Goal: Information Seeking & Learning: Check status

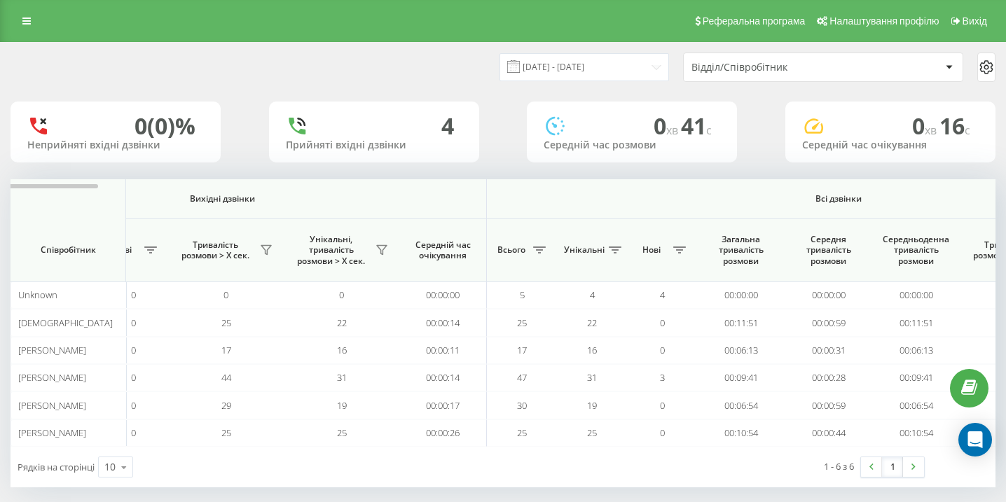
scroll to position [0, 969]
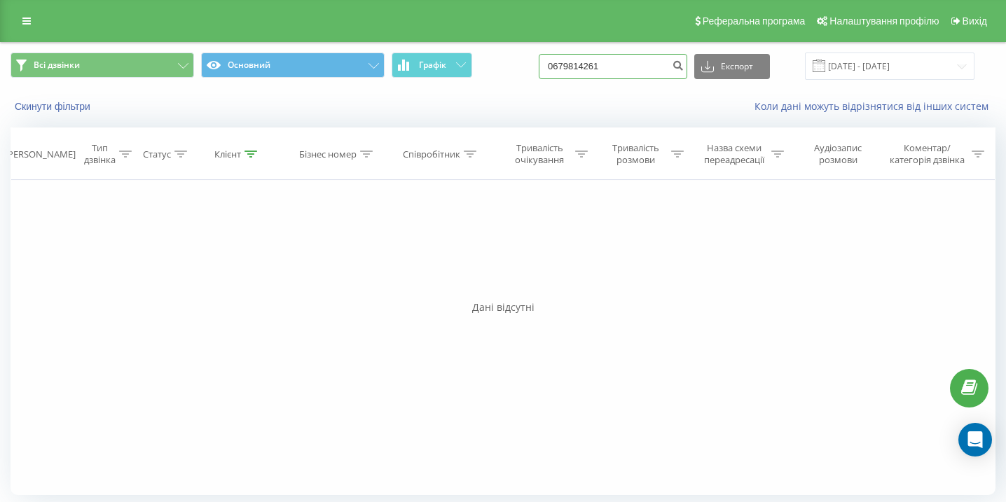
click at [648, 76] on input "0679814261" at bounding box center [612, 66] width 148 height 25
click at [641, 66] on input at bounding box center [612, 66] width 148 height 25
paste input "0964025653"
type input "0964025653"
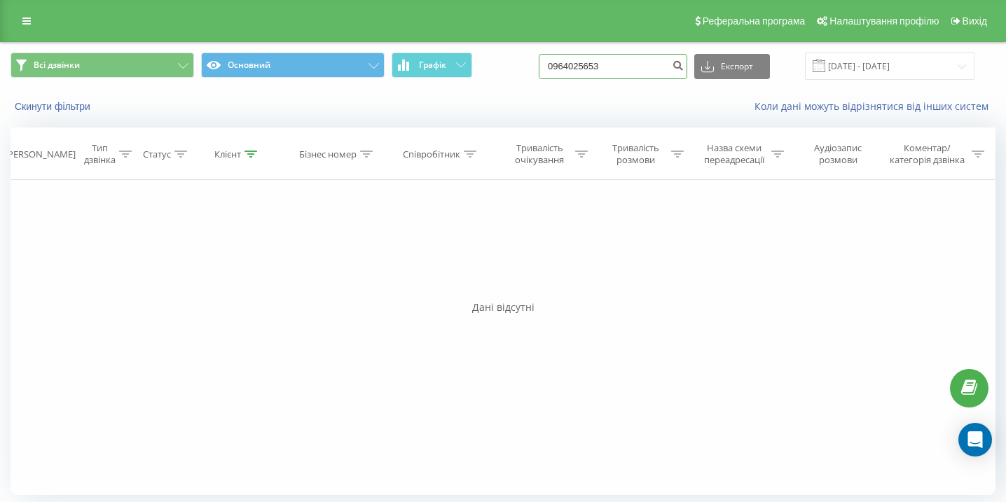
click at [641, 74] on input "0964025653" at bounding box center [612, 66] width 148 height 25
click at [640, 74] on input "0964025653" at bounding box center [612, 66] width 148 height 25
paste input "0997039073"
type input "0997039073"
click at [620, 64] on input "0997039073" at bounding box center [612, 66] width 148 height 25
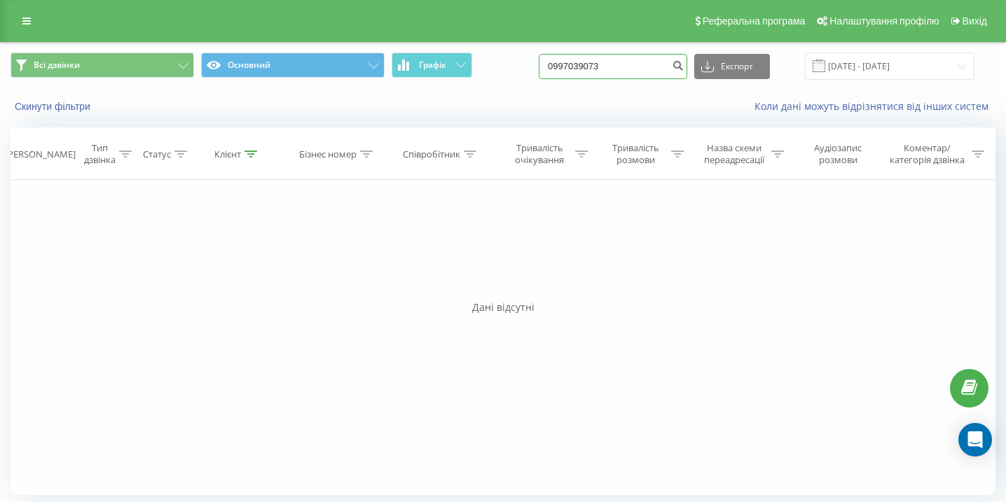
click at [621, 64] on input "0997039073" at bounding box center [612, 66] width 148 height 25
paste input "0676704154"
type input "0676704154"
click at [629, 62] on input "0676704154" at bounding box center [612, 66] width 148 height 25
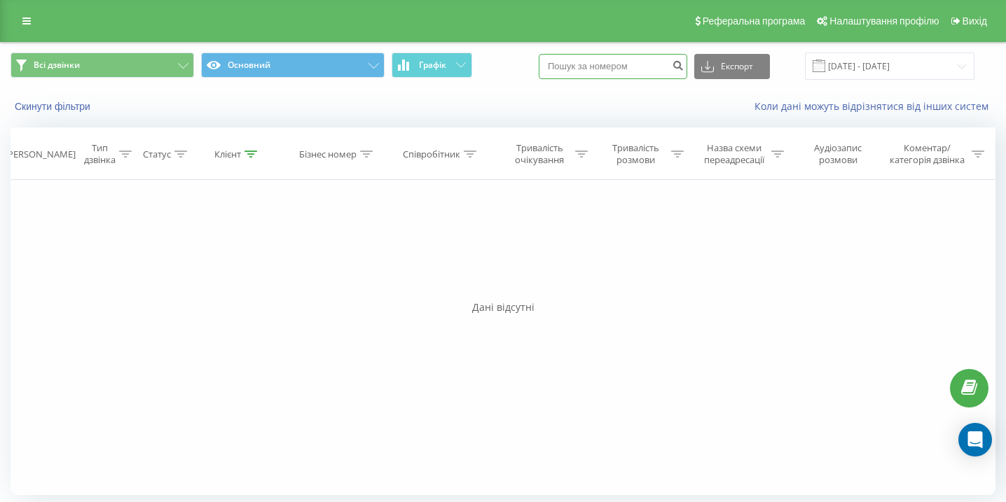
paste input "0674709515"
type input "0674709515"
click at [626, 72] on input "0674709515" at bounding box center [612, 66] width 148 height 25
paste input "0502261611"
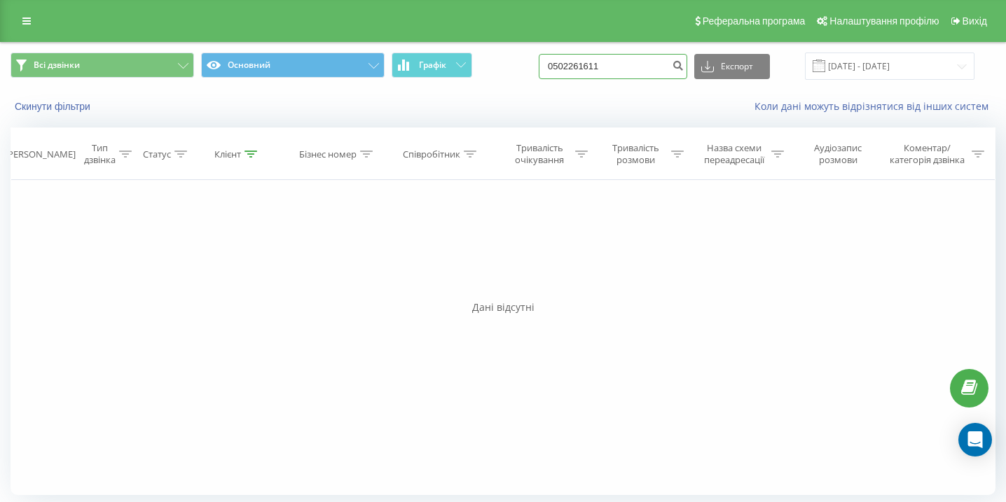
type input "0502261611"
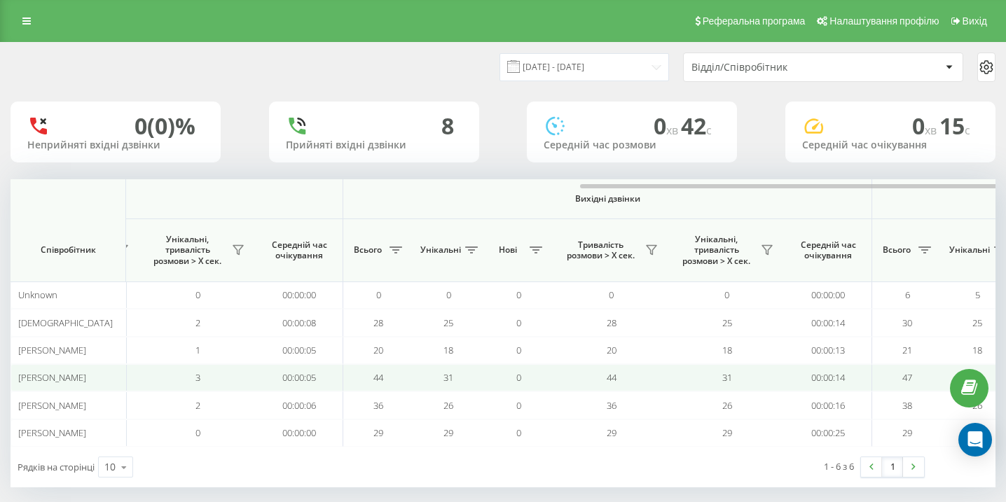
scroll to position [0, 969]
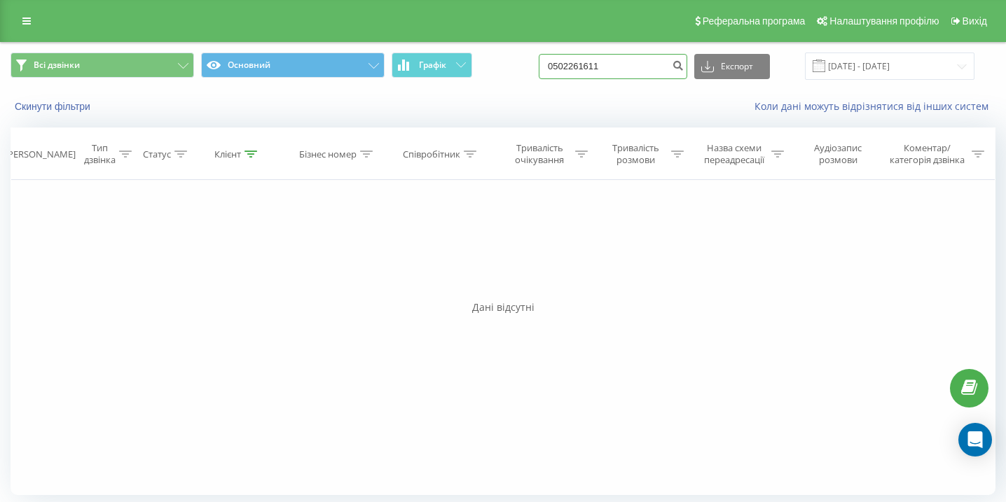
click at [616, 62] on input "0502261611" at bounding box center [612, 66] width 148 height 25
paste input "0977432235"
type input "0977432235"
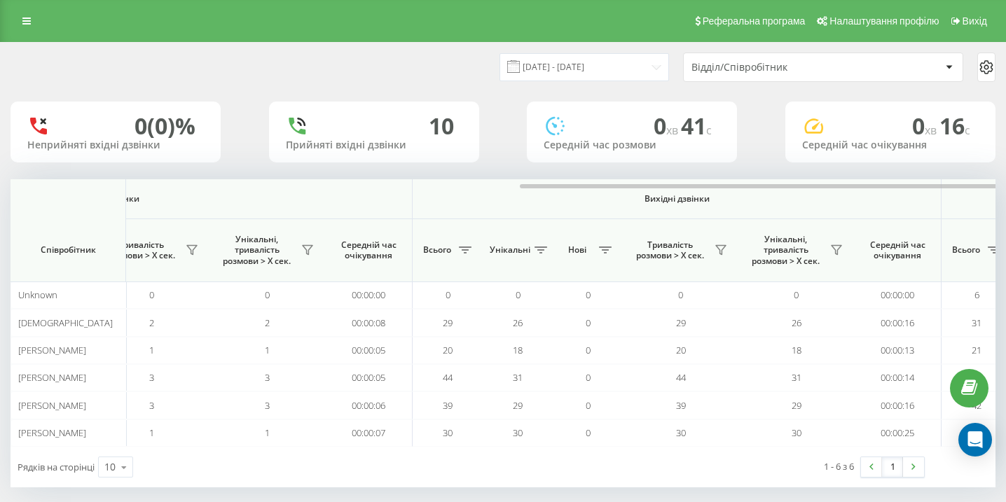
scroll to position [0, 969]
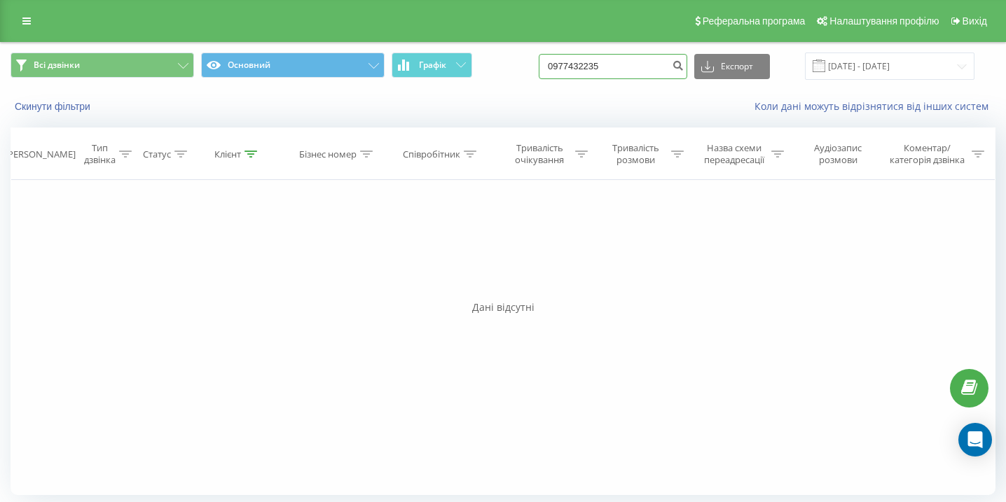
click at [620, 66] on input "0977432235" at bounding box center [612, 66] width 148 height 25
paste input "0679759353"
type input "0679759353"
click at [613, 84] on div "Всі дзвінки Основний Графік 0679759353 Експорт .csv .xls .xlsx 22.06.2025 - 22.…" at bounding box center [503, 66] width 1004 height 47
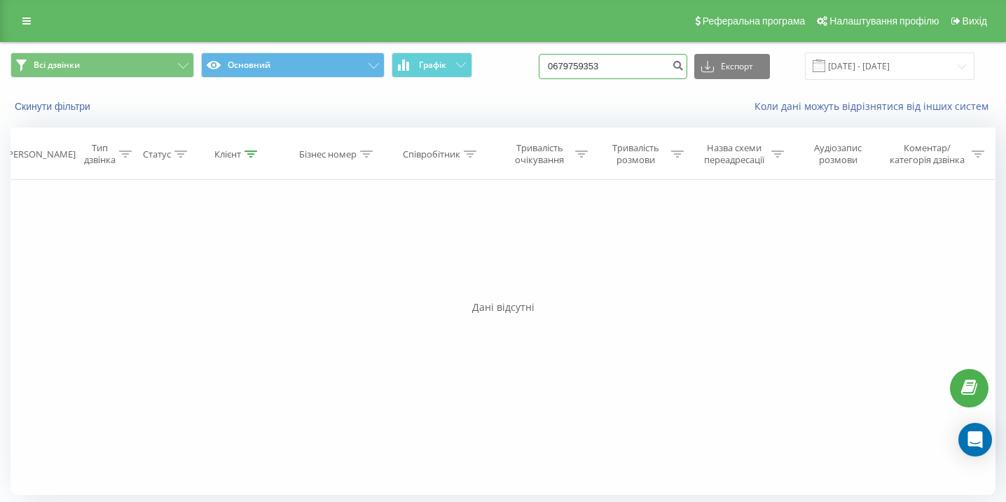
click at [632, 69] on input "0679759353" at bounding box center [612, 66] width 148 height 25
paste input "0962099315"
type input "0962099315"
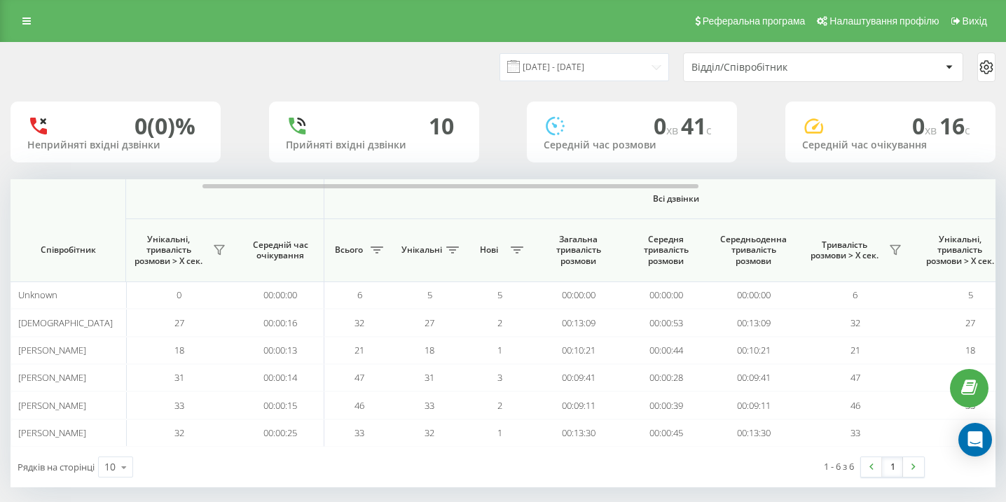
scroll to position [0, 969]
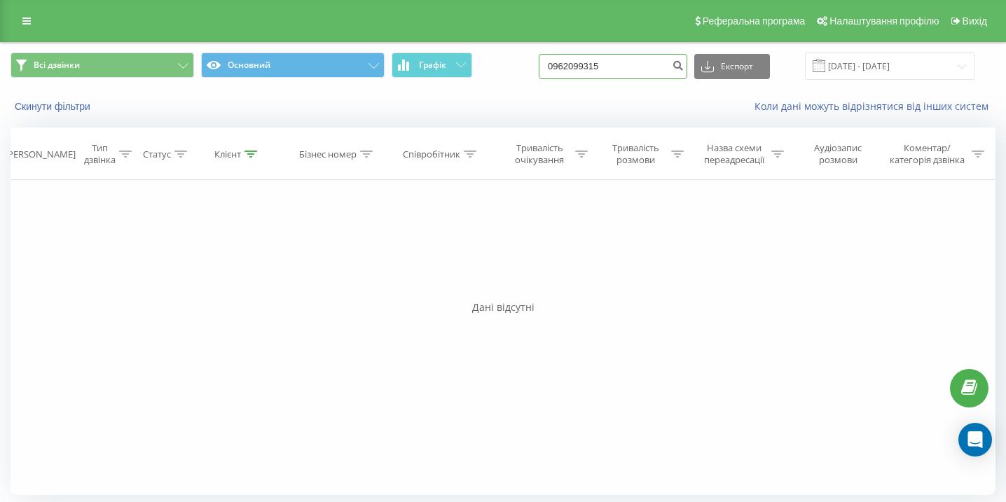
click at [605, 78] on input "0962099315" at bounding box center [612, 66] width 148 height 25
paste input "0954450095"
type input "0954450095"
click at [665, 70] on input "0954450095" at bounding box center [612, 66] width 148 height 25
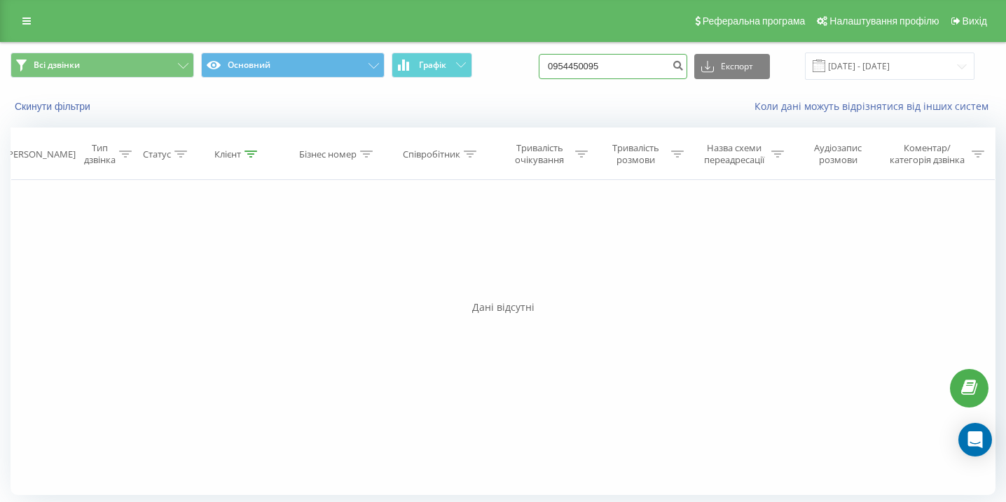
click at [665, 70] on input "0954450095" at bounding box center [612, 66] width 148 height 25
paste input "0975776482"
type input "0975776482"
click at [651, 70] on input "0975776482" at bounding box center [612, 66] width 148 height 25
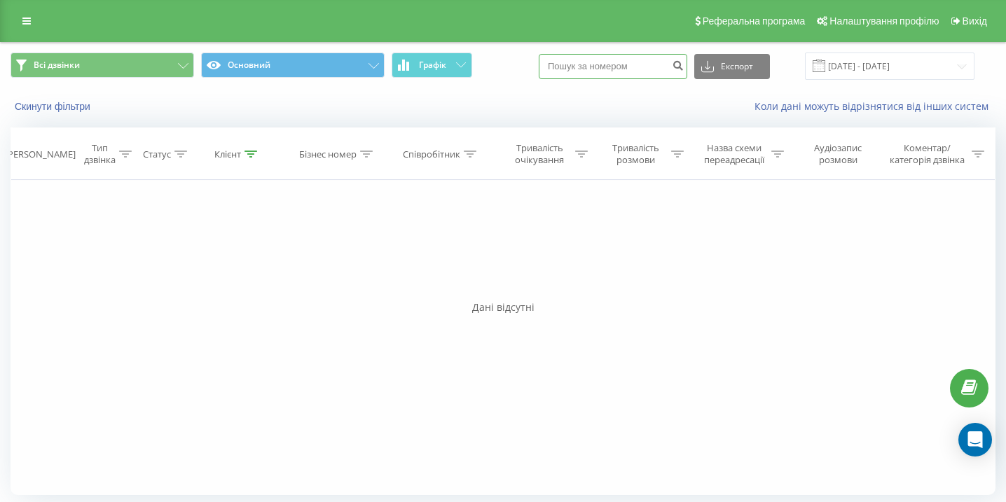
paste input "0679977883"
type input "0679977883"
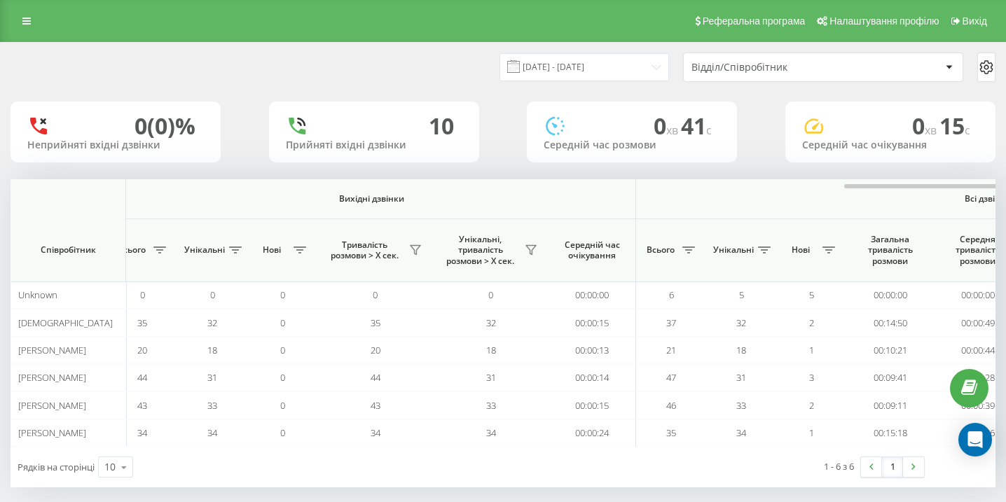
scroll to position [0, 969]
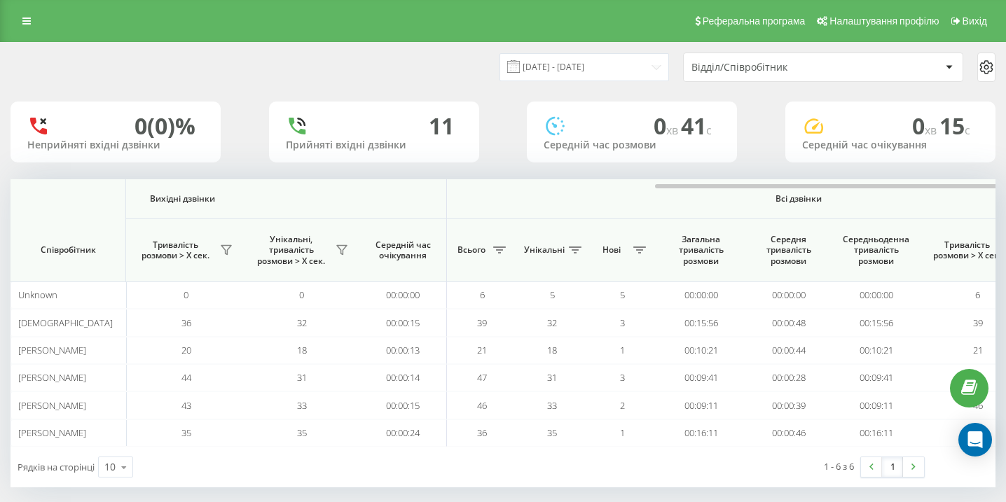
scroll to position [0, 969]
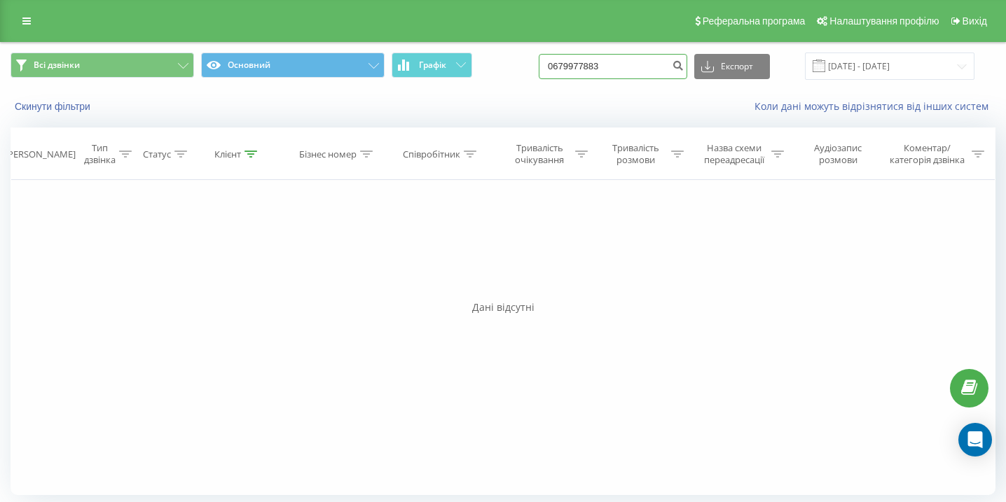
click at [623, 54] on input "0679977883" at bounding box center [612, 66] width 148 height 25
paste input "0676686600"
type input "0676686600"
click at [654, 59] on input "0676686600" at bounding box center [612, 66] width 148 height 25
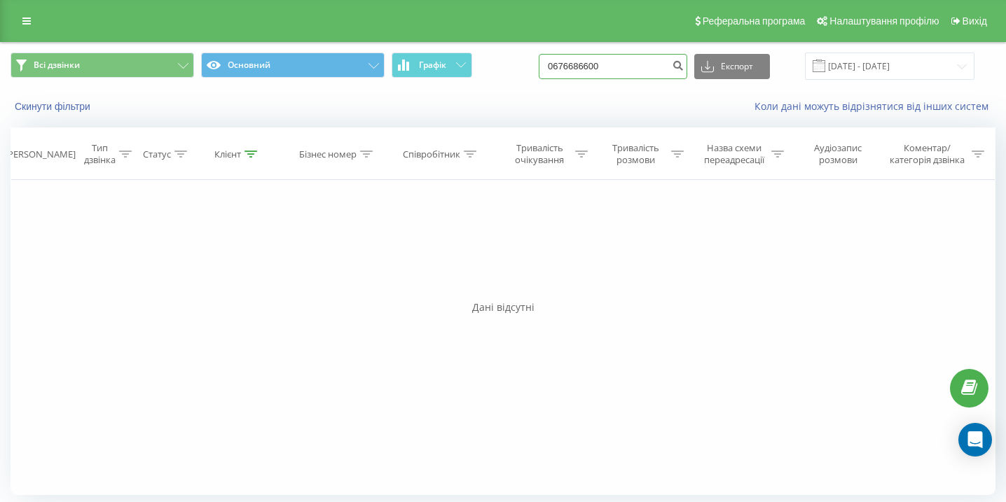
click at [654, 60] on input "0676686600" at bounding box center [612, 66] width 148 height 25
click at [648, 75] on input "0676686600" at bounding box center [612, 66] width 148 height 25
click at [648, 76] on input "0676686600" at bounding box center [612, 66] width 148 height 25
paste input "0997472521"
type input "0997472521"
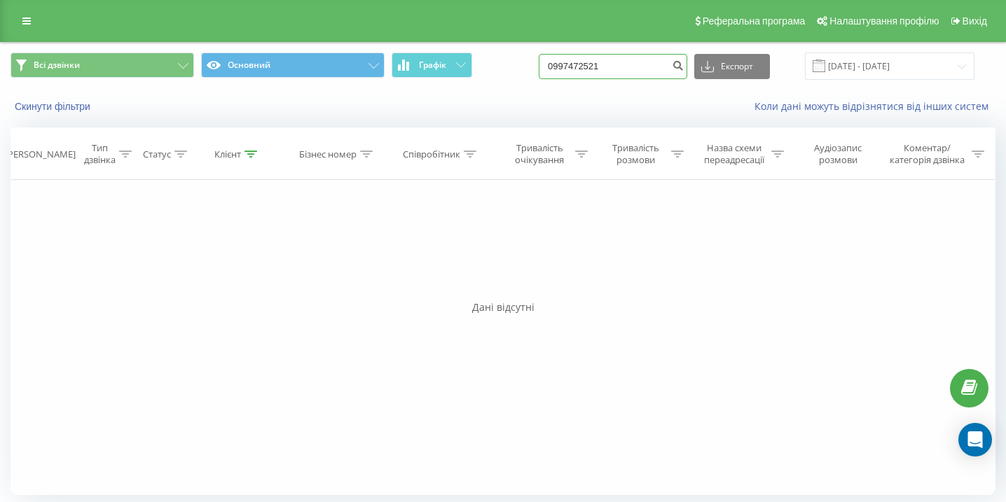
click at [657, 68] on input "0997472521" at bounding box center [612, 66] width 148 height 25
paste input "0673032276"
type input "0673032276"
click at [627, 77] on input "0673032276" at bounding box center [612, 66] width 148 height 25
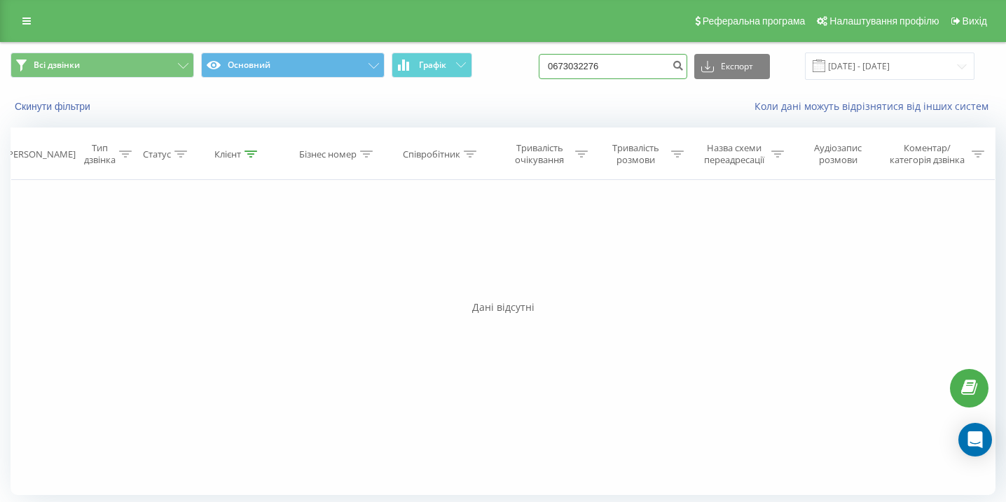
click at [627, 77] on input "0673032276" at bounding box center [612, 66] width 148 height 25
paste input "0506979276"
type input "0506979276"
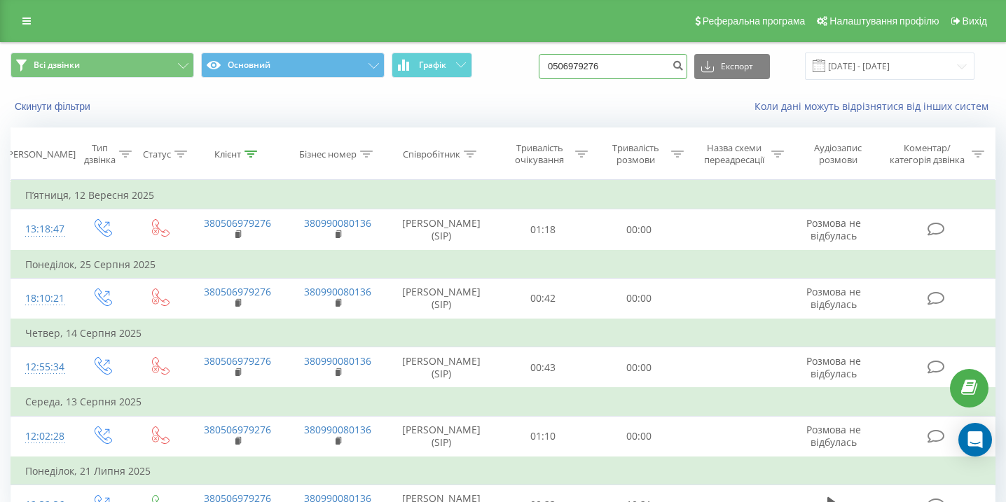
click at [625, 69] on input "0506979276" at bounding box center [612, 66] width 148 height 25
paste input "0632655239"
type input "0632655239"
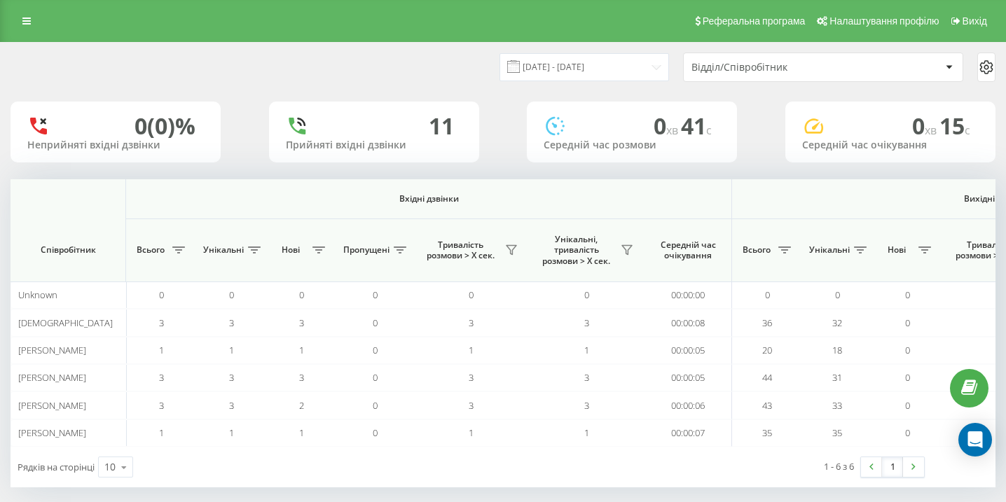
scroll to position [0, 969]
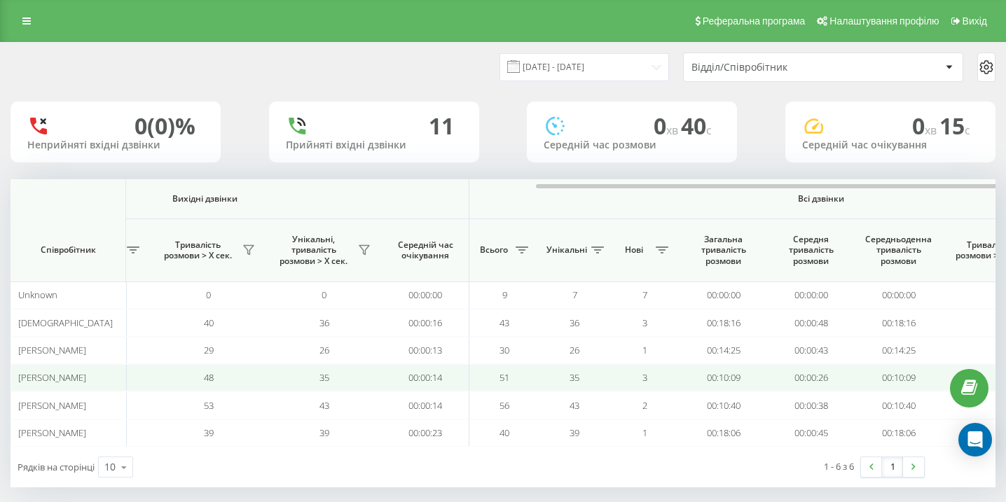
scroll to position [0, 969]
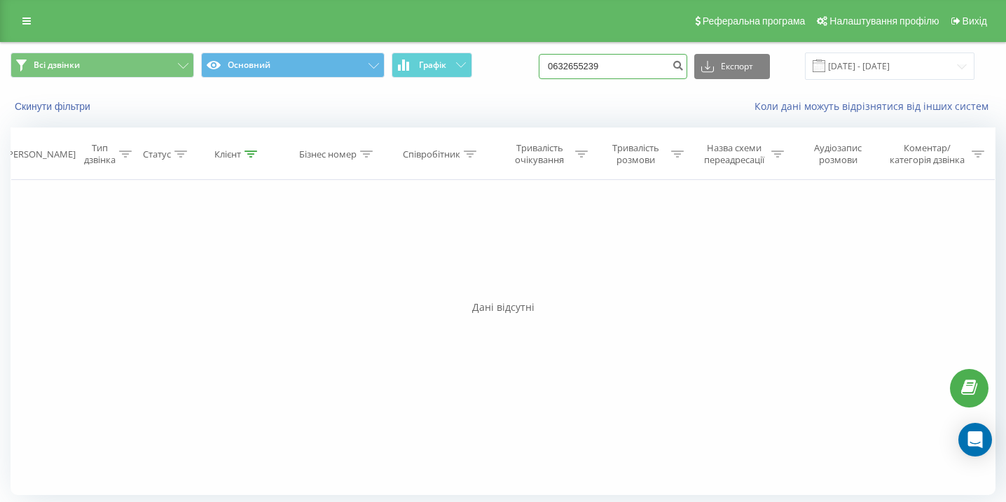
click at [654, 74] on input "0632655239" at bounding box center [612, 66] width 148 height 25
paste input "0985878400"
type input "0985878400"
click at [640, 60] on input "0985878400" at bounding box center [612, 66] width 148 height 25
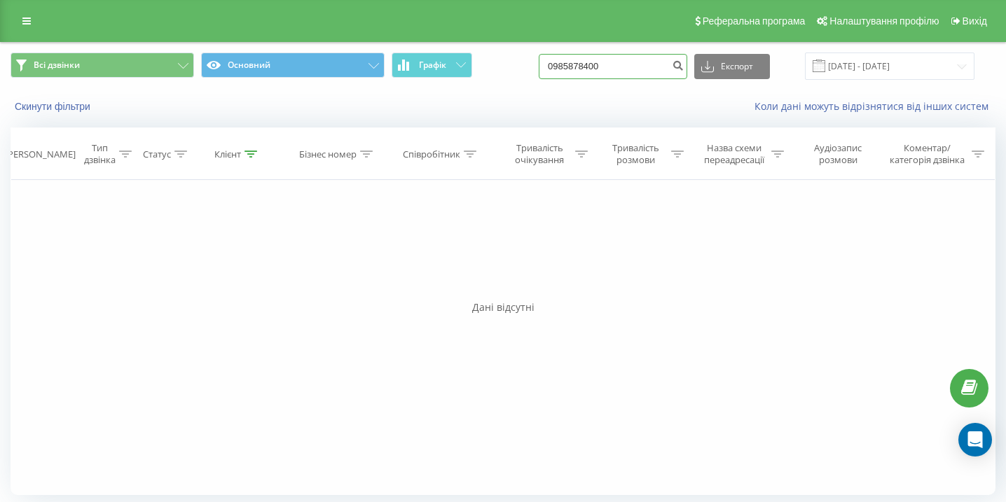
click at [640, 60] on input "0985878400" at bounding box center [612, 66] width 148 height 25
paste input "0503072655"
type input "0503072655"
click at [645, 79] on div "0503072655 Експорт .csv .xls .xlsx 22.06.2025 - 22.09.2025" at bounding box center [756, 66] width 436 height 27
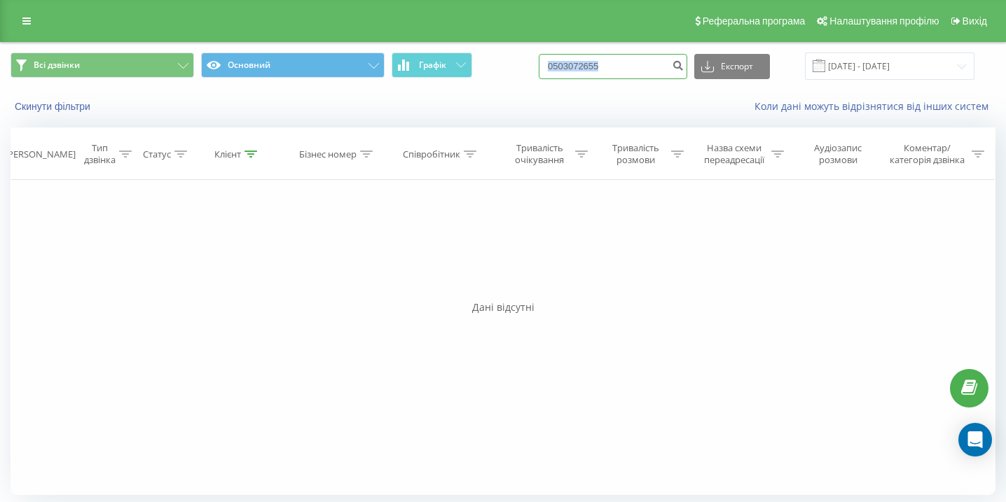
click at [649, 68] on input "0503072655" at bounding box center [612, 66] width 148 height 25
paste input "0975151663"
type input "0975151663"
click at [608, 71] on input "0975151663" at bounding box center [612, 66] width 148 height 25
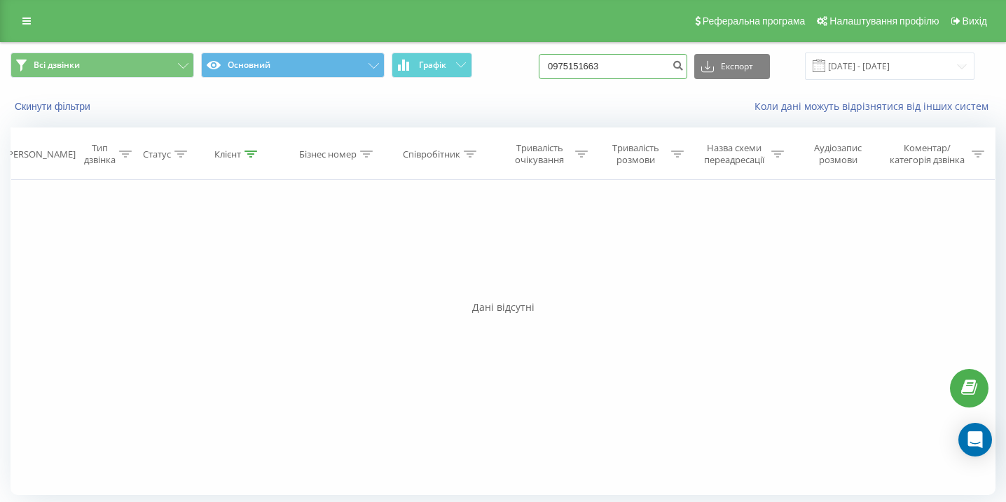
click at [608, 71] on input "0975151663" at bounding box center [612, 66] width 148 height 25
paste input "0739459009"
type input "0739459009"
click at [613, 64] on input "0739459009" at bounding box center [612, 66] width 148 height 25
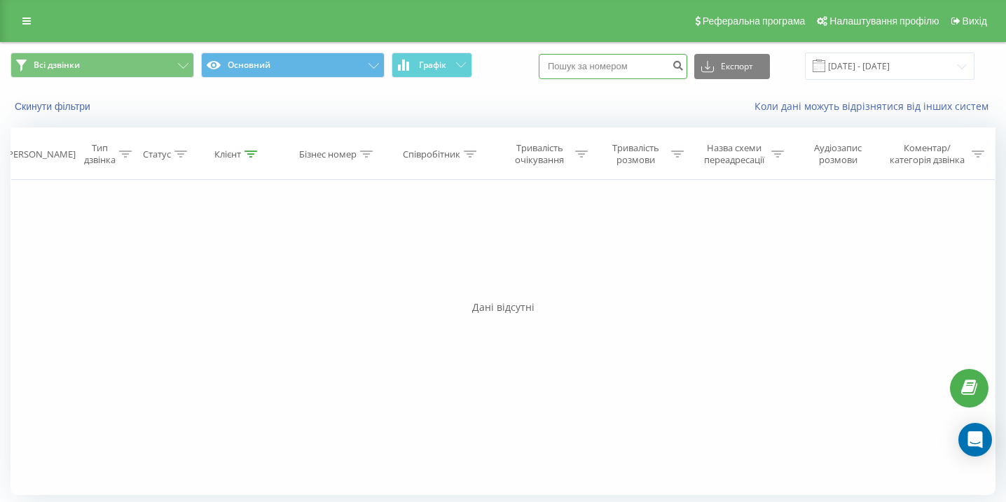
paste input "0662829476"
type input "0662829476"
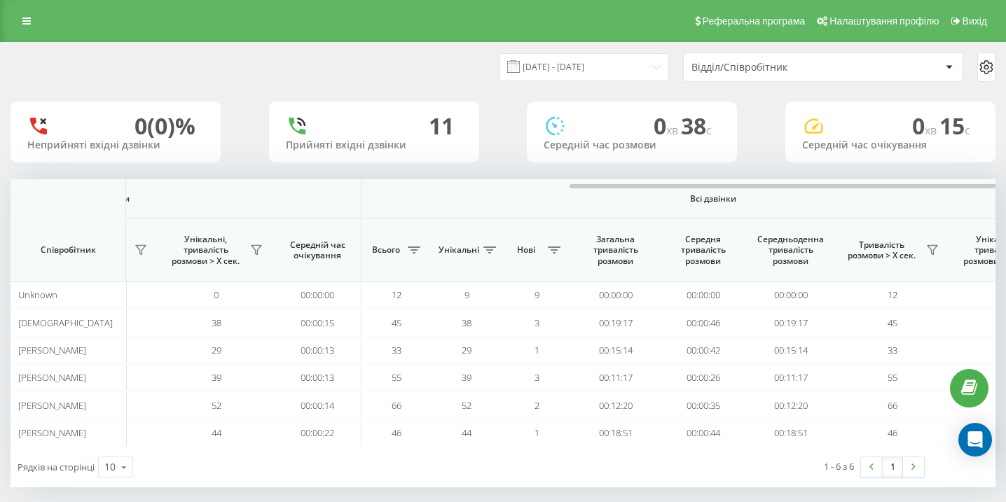
scroll to position [0, 969]
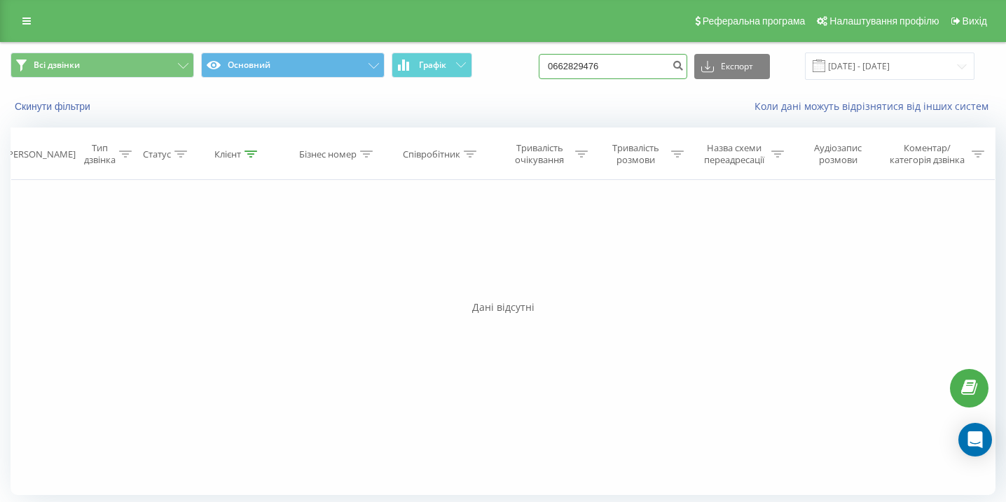
click at [606, 77] on input "0662829476" at bounding box center [612, 66] width 148 height 25
paste input "0637351529"
type input "0637351529"
click at [616, 66] on input "0637351529" at bounding box center [612, 66] width 148 height 25
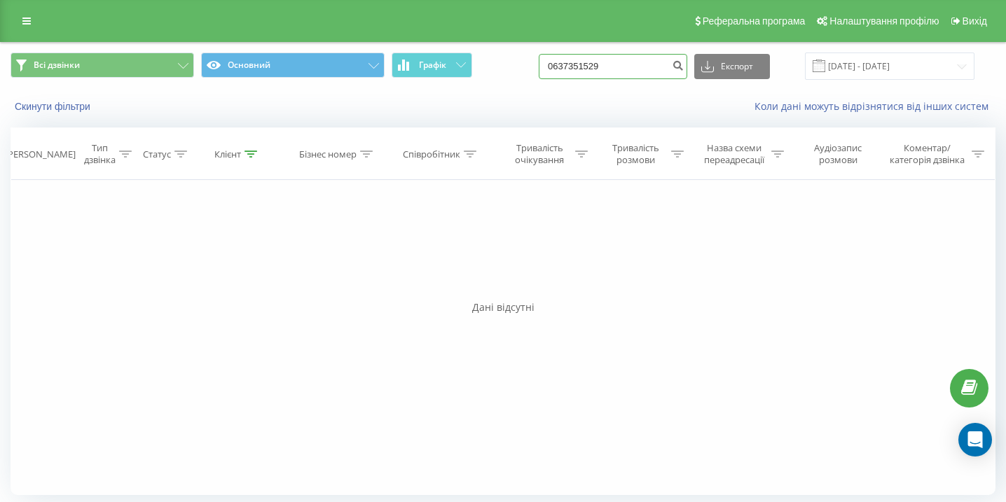
click at [616, 66] on input "0637351529" at bounding box center [612, 66] width 148 height 25
paste input "0957069149"
type input "0957069149"
click at [643, 67] on input "0957069149" at bounding box center [612, 66] width 148 height 25
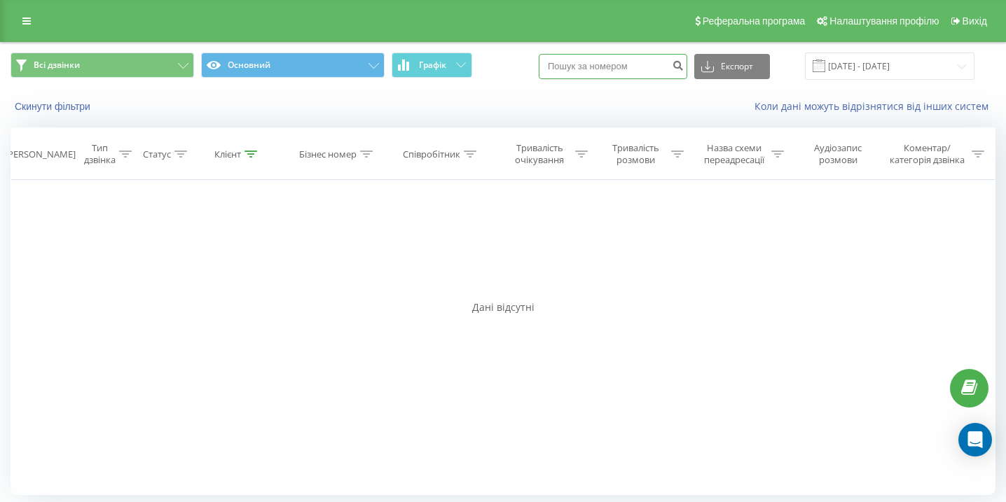
paste input "0664631405"
type input "0664631405"
click at [26, 25] on icon at bounding box center [26, 21] width 8 height 10
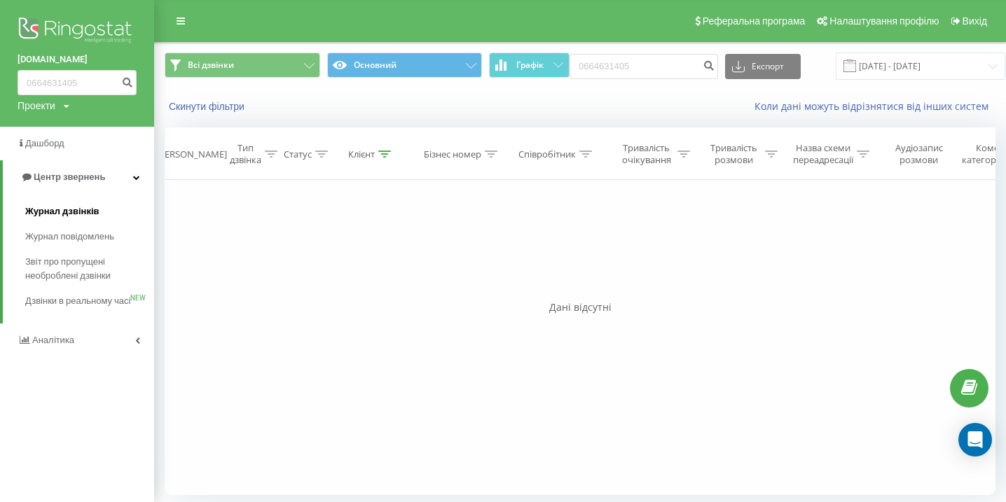
click at [86, 209] on span "Журнал дзвінків" at bounding box center [62, 211] width 74 height 14
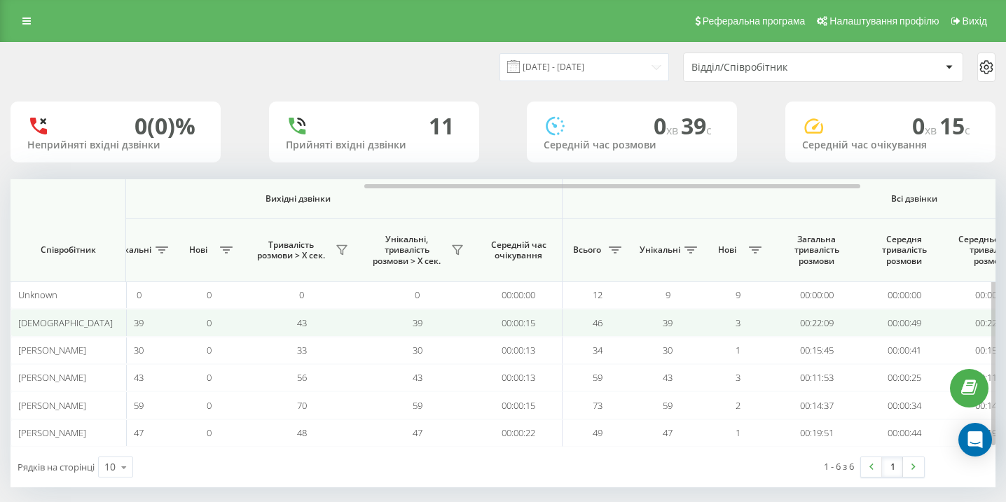
scroll to position [0, 969]
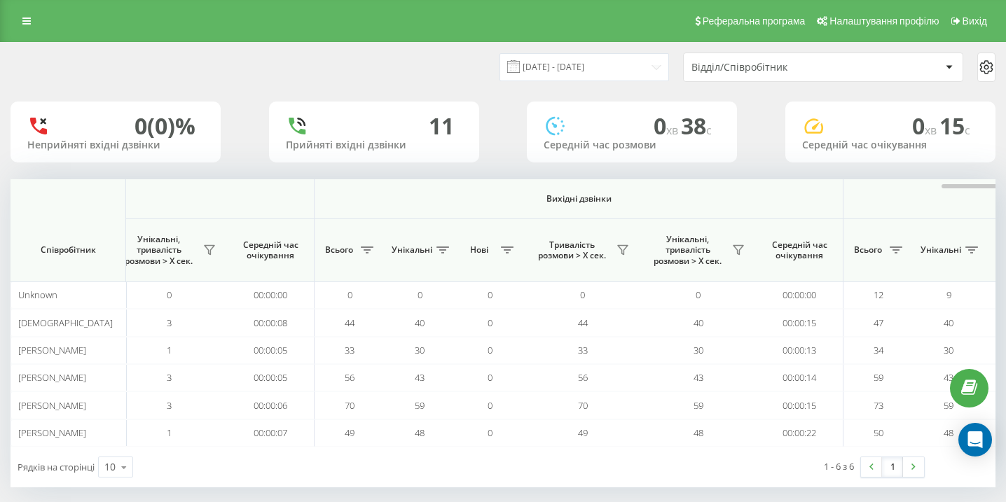
scroll to position [0, 969]
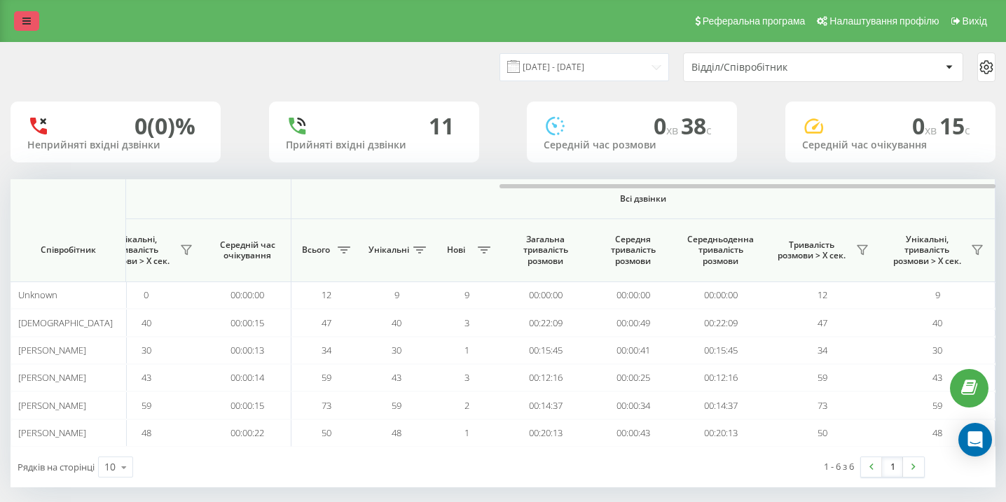
click at [25, 14] on link at bounding box center [26, 21] width 25 height 20
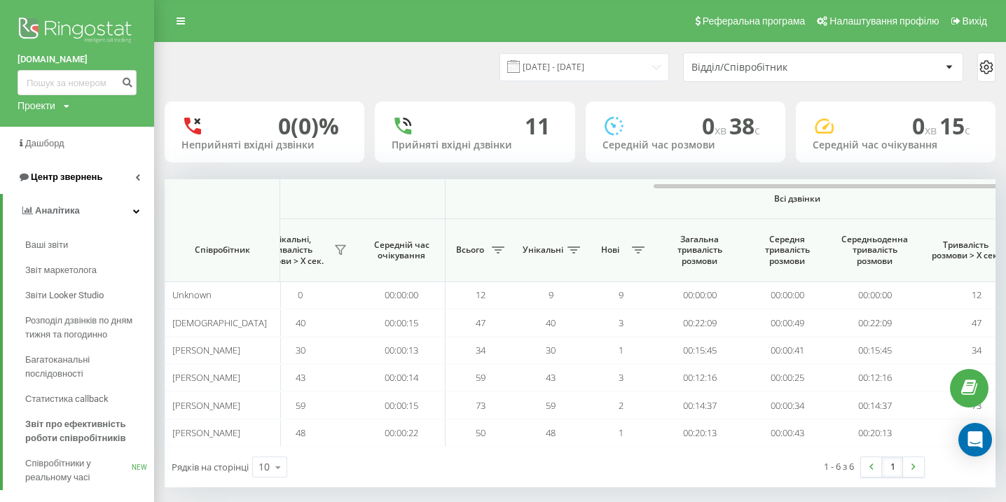
click at [111, 181] on link "Центр звернень" at bounding box center [77, 177] width 154 height 34
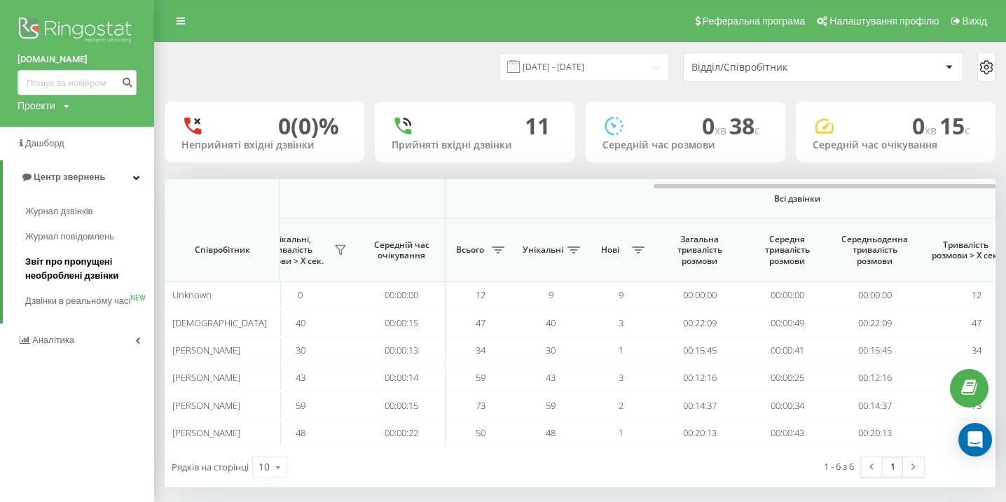
click at [92, 275] on span "Звіт про пропущені необроблені дзвінки" at bounding box center [86, 269] width 122 height 28
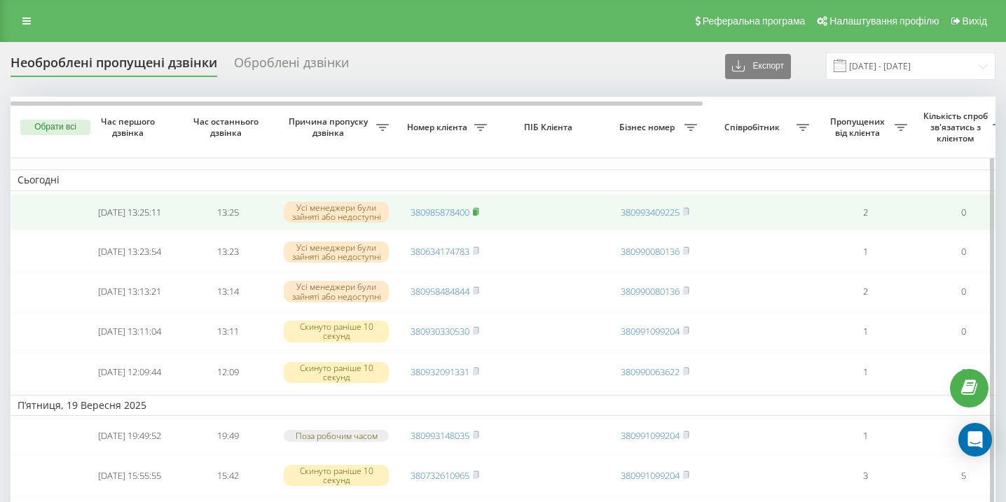
click at [477, 212] on rect at bounding box center [475, 212] width 4 height 6
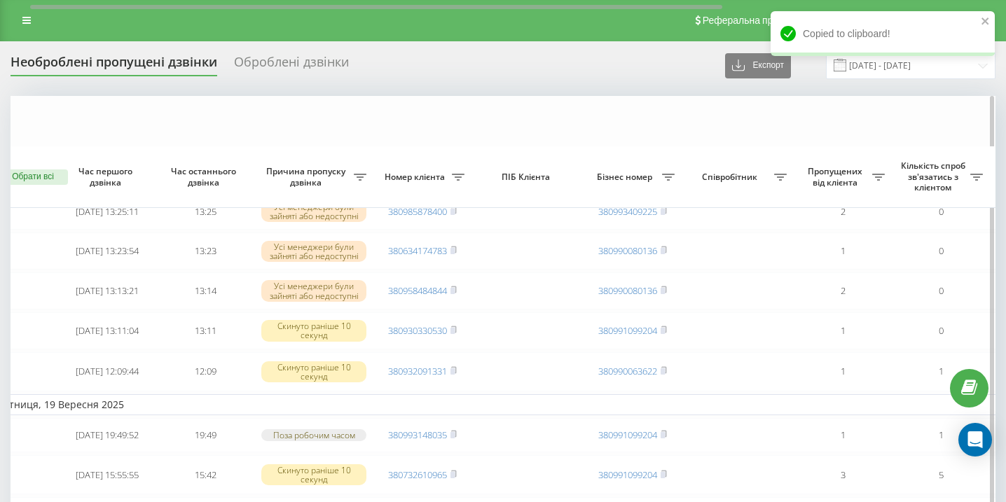
scroll to position [0, 18]
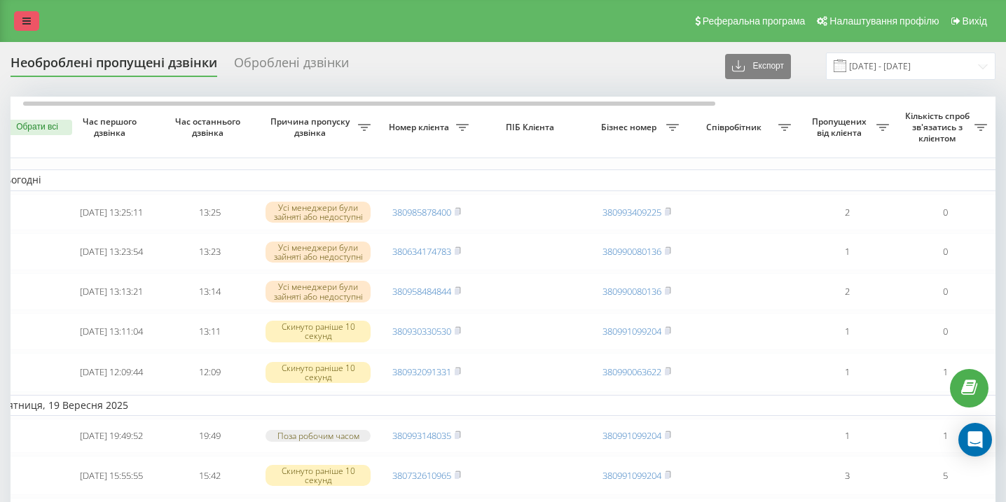
click at [27, 15] on link at bounding box center [26, 21] width 25 height 20
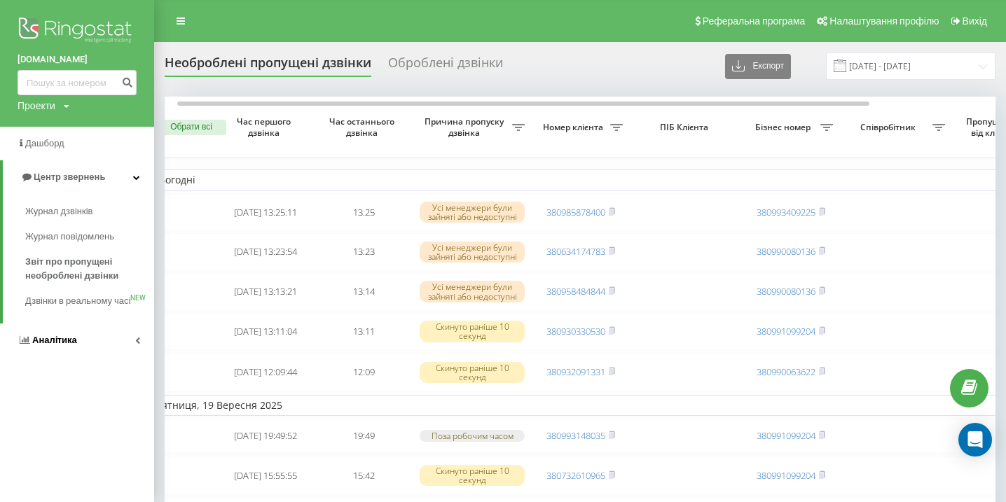
click at [74, 357] on link "Аналiтика" at bounding box center [77, 341] width 154 height 34
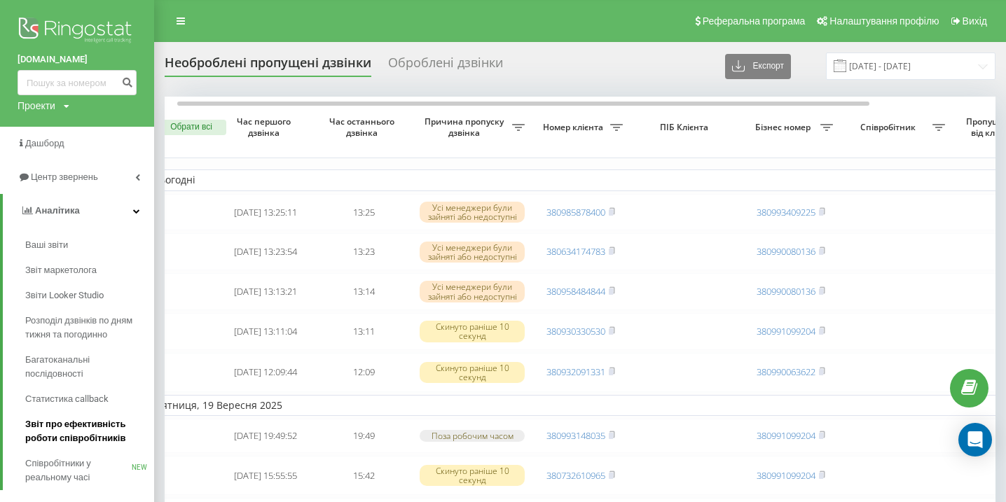
click at [64, 438] on span "Звіт про ефективність роботи співробітників" at bounding box center [86, 431] width 122 height 28
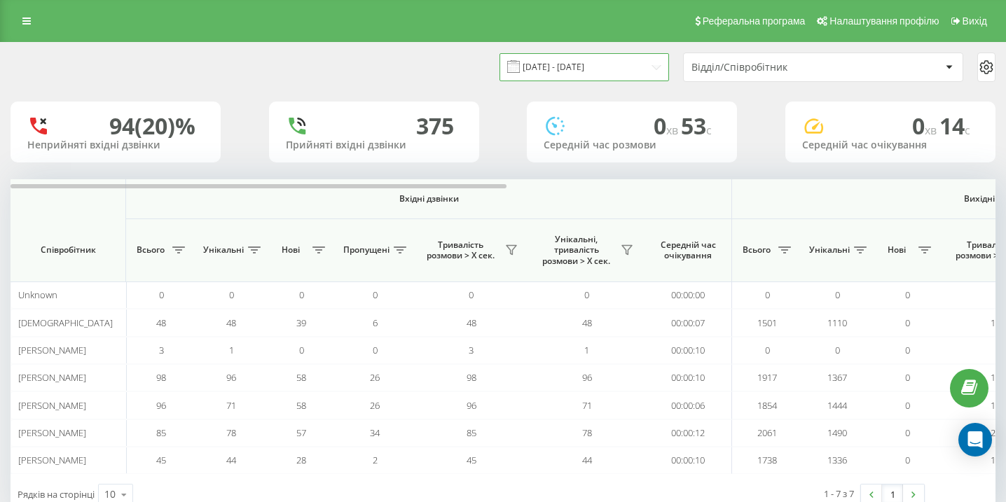
click at [599, 67] on input "[DATE] - [DATE]" at bounding box center [583, 66] width 169 height 27
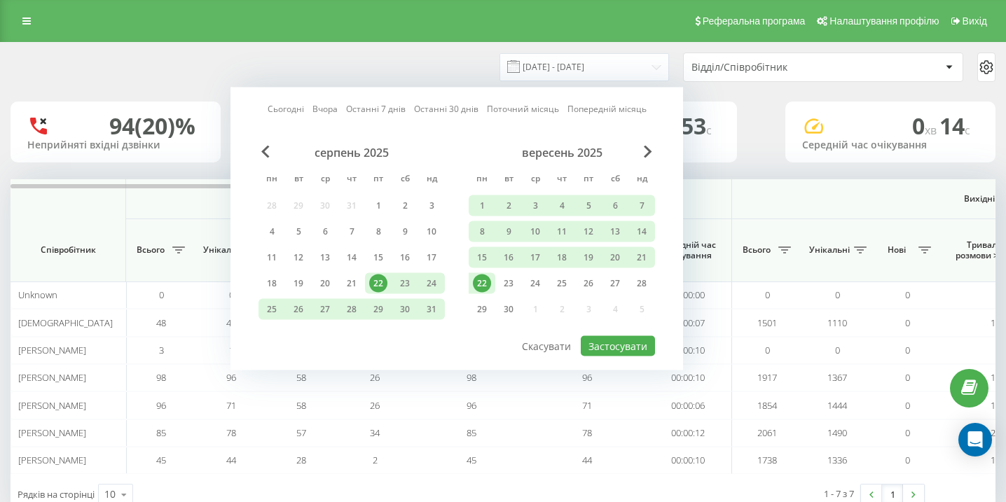
click at [487, 288] on div "22" at bounding box center [482, 283] width 18 height 18
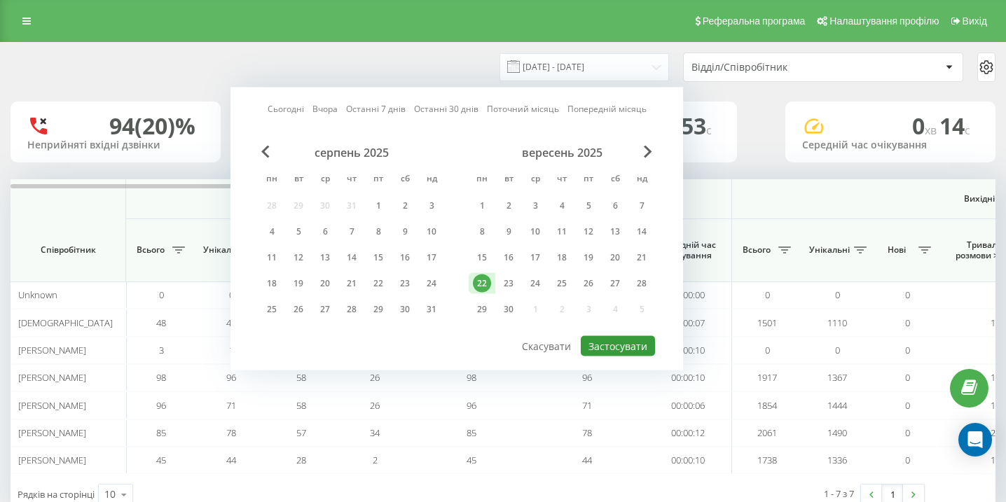
click at [609, 342] on button "Застосувати" at bounding box center [618, 346] width 74 height 20
type input "22.09.2025 - 22.09.2025"
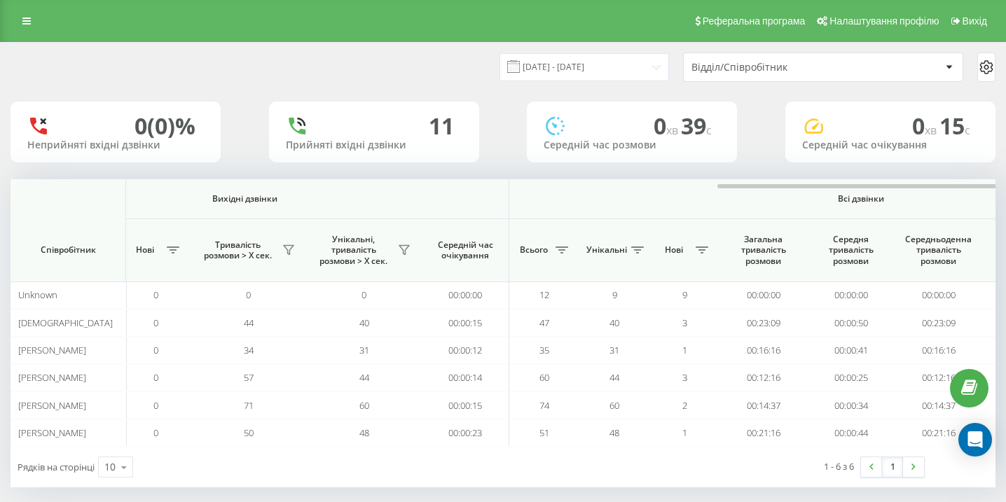
scroll to position [0, 969]
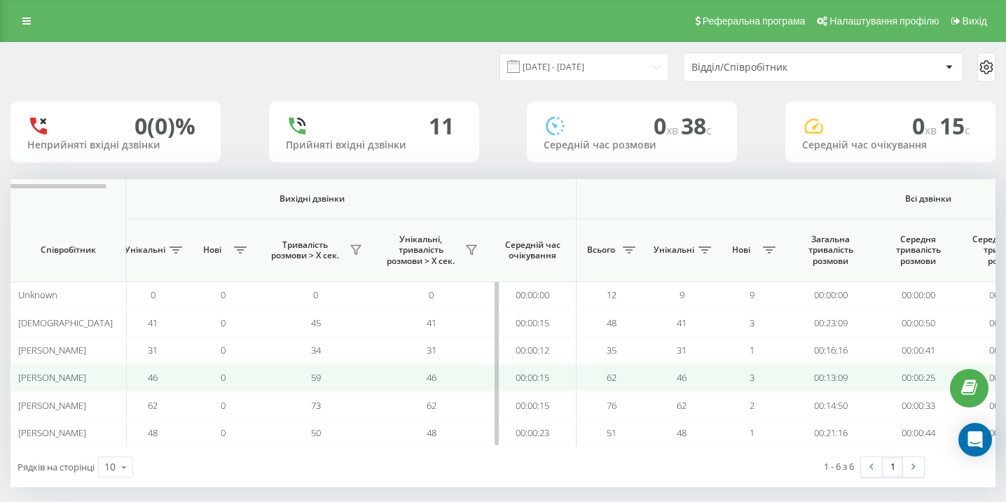
scroll to position [0, 969]
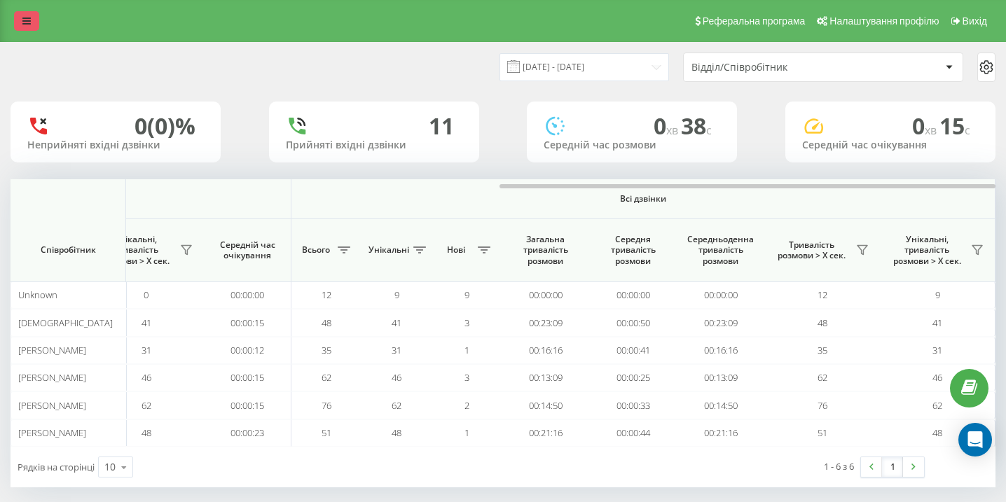
click at [32, 18] on link at bounding box center [26, 21] width 25 height 20
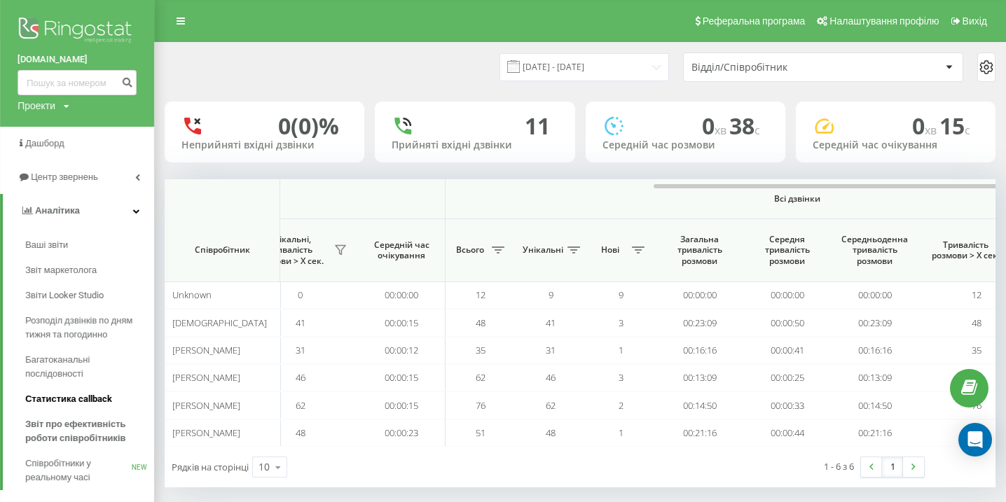
scroll to position [24, 0]
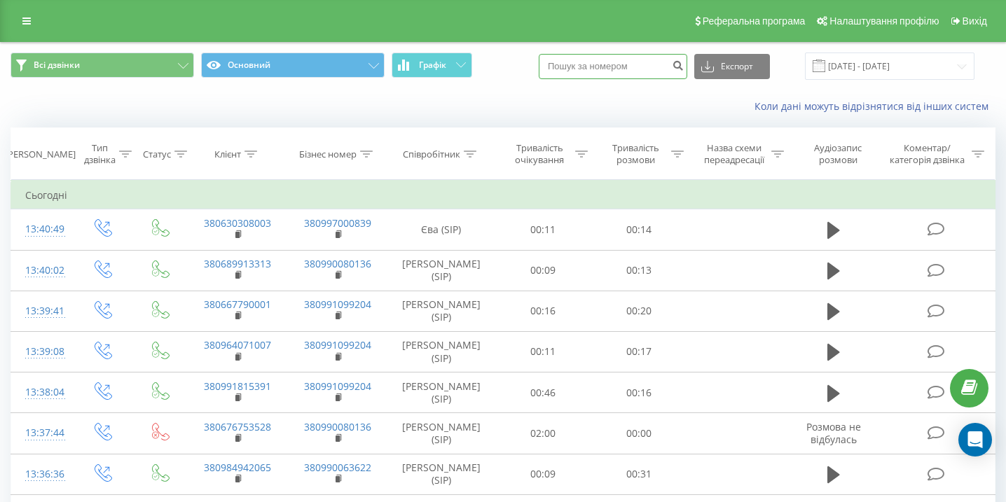
click at [625, 71] on input at bounding box center [612, 66] width 148 height 25
click at [625, 70] on input at bounding box center [612, 66] width 148 height 25
paste input "0664854741"
type input "0664854741"
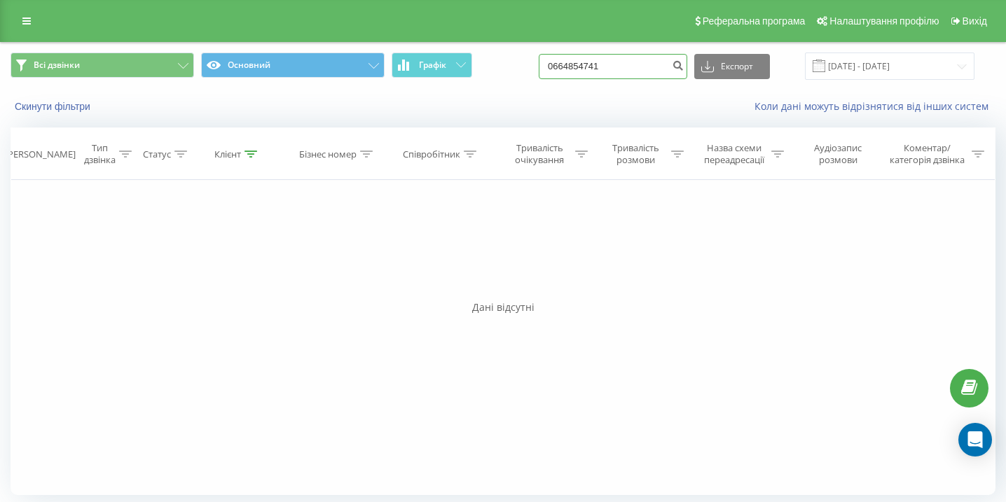
click at [586, 71] on input "0664854741" at bounding box center [612, 66] width 148 height 25
paste input "0932585446"
type input "0932585446"
click at [656, 61] on input "0932585446" at bounding box center [612, 66] width 148 height 25
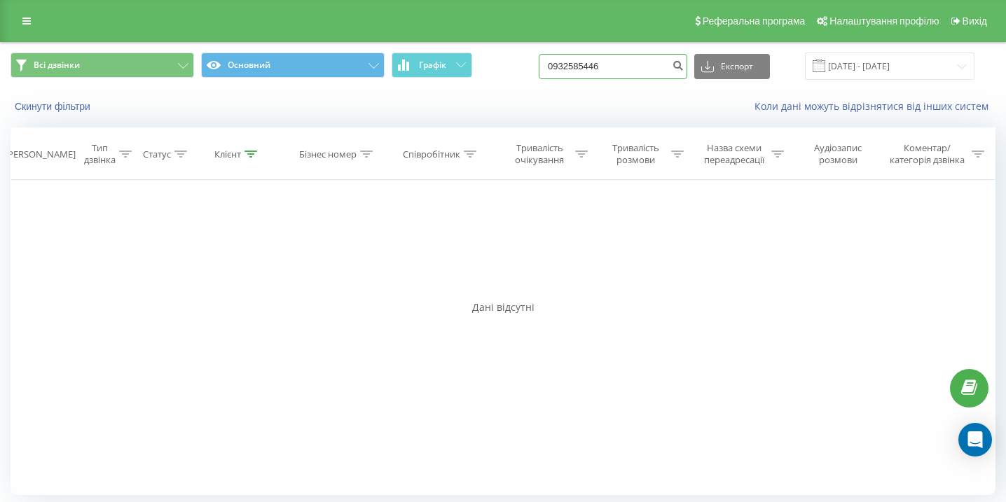
click at [656, 61] on input "0932585446" at bounding box center [612, 66] width 148 height 25
paste input "0673287898"
type input "0673287898"
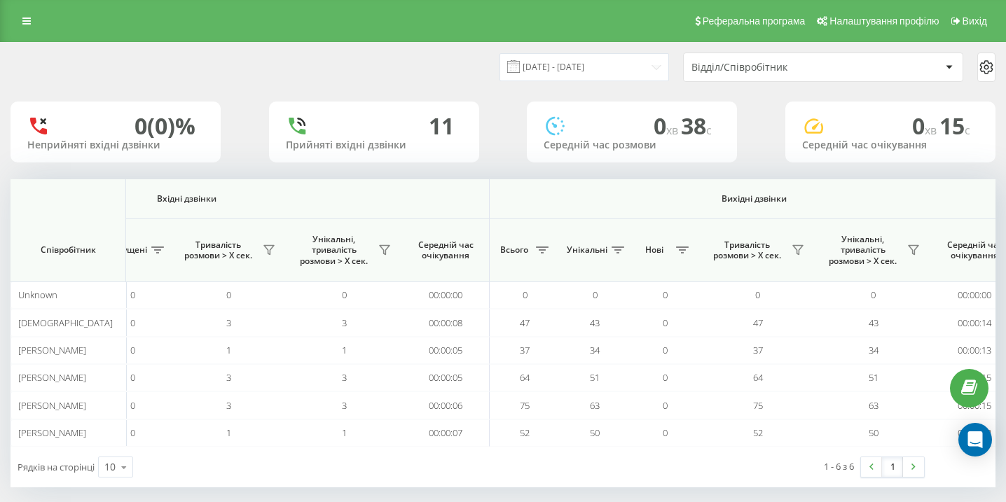
scroll to position [0, 969]
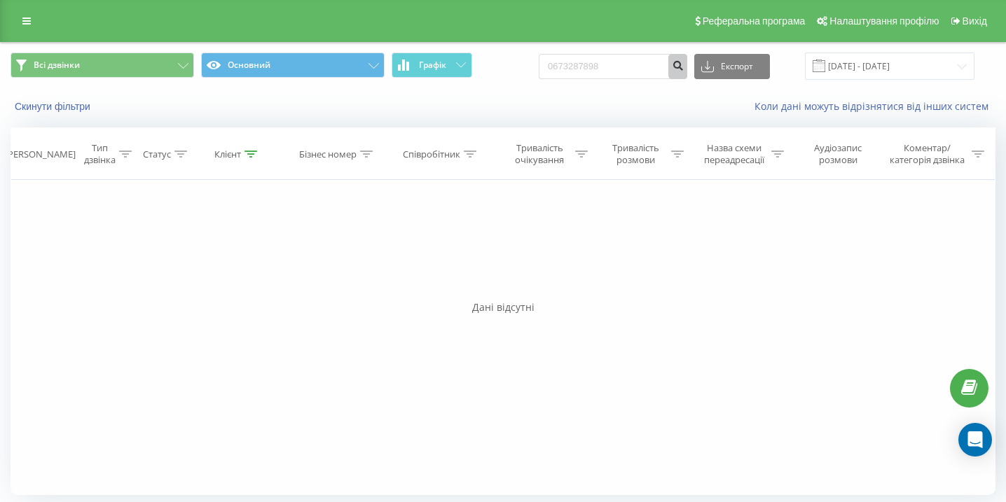
click at [682, 68] on button "submit" at bounding box center [677, 66] width 19 height 25
click at [651, 65] on input "0673287898" at bounding box center [612, 66] width 148 height 25
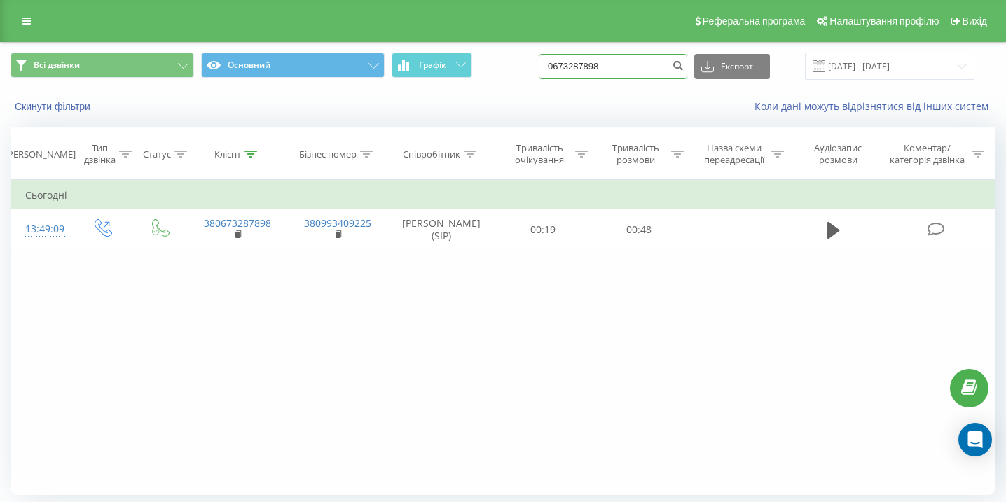
click at [648, 69] on input "0673287898" at bounding box center [612, 66] width 148 height 25
paste input "0503522421"
type input "0503522421"
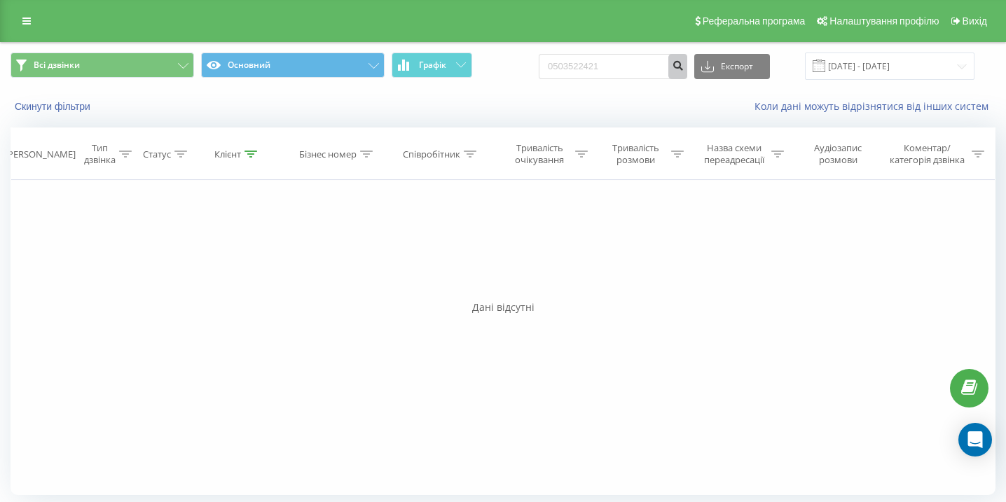
click at [683, 68] on icon "submit" at bounding box center [678, 64] width 12 height 8
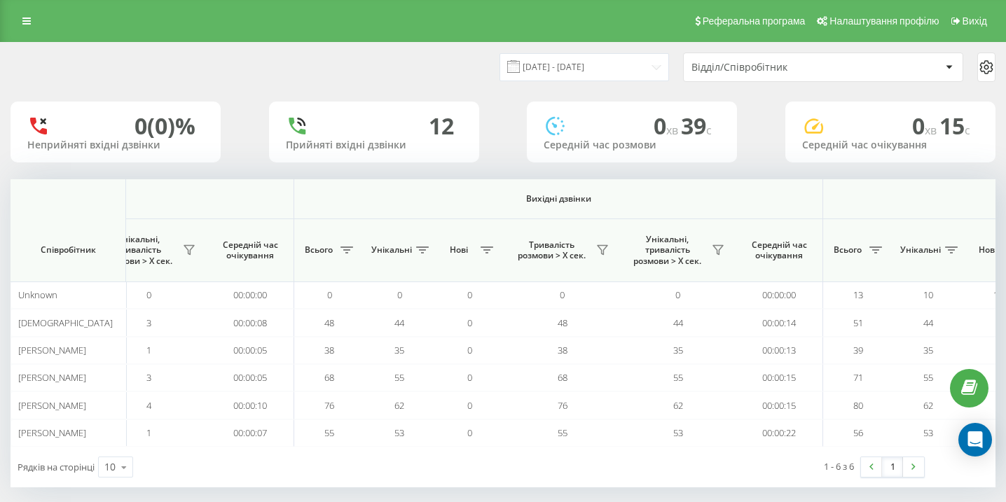
scroll to position [0, 969]
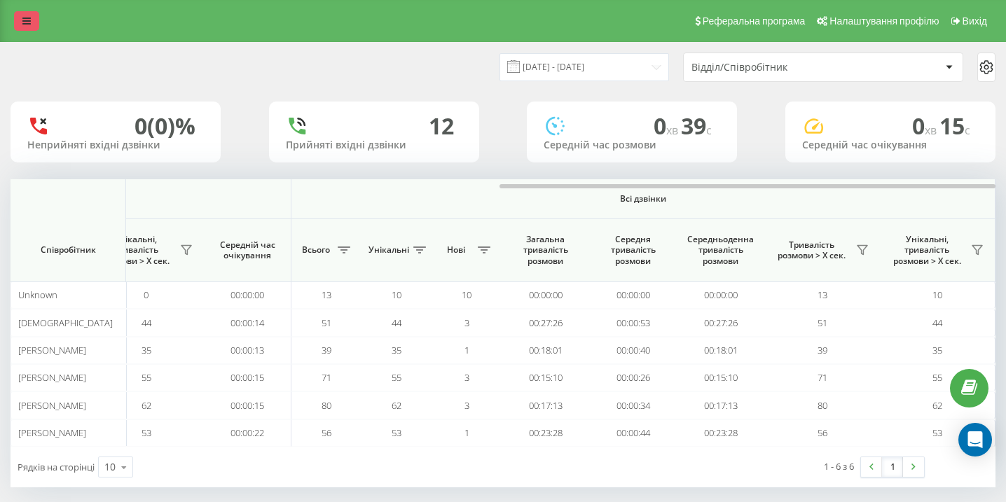
click at [29, 23] on icon at bounding box center [26, 21] width 8 height 10
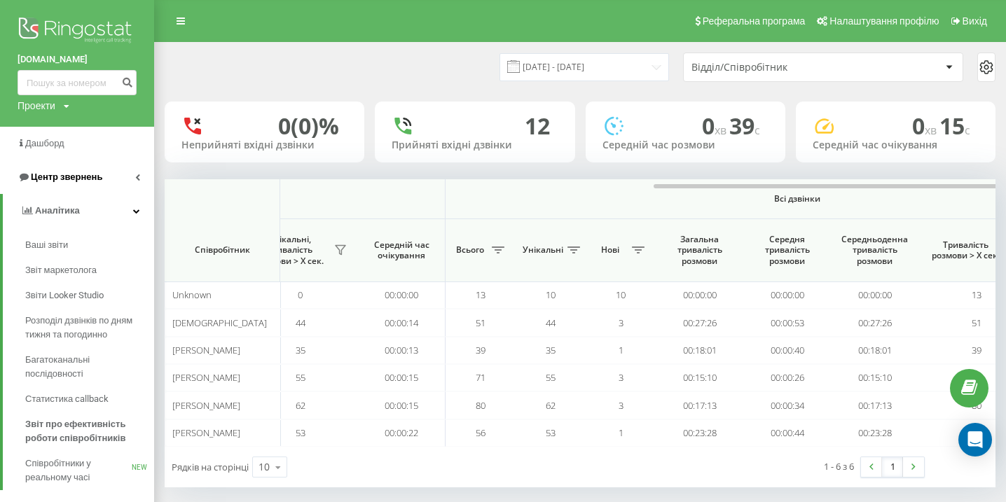
click at [75, 176] on span "Центр звернень" at bounding box center [66, 177] width 71 height 11
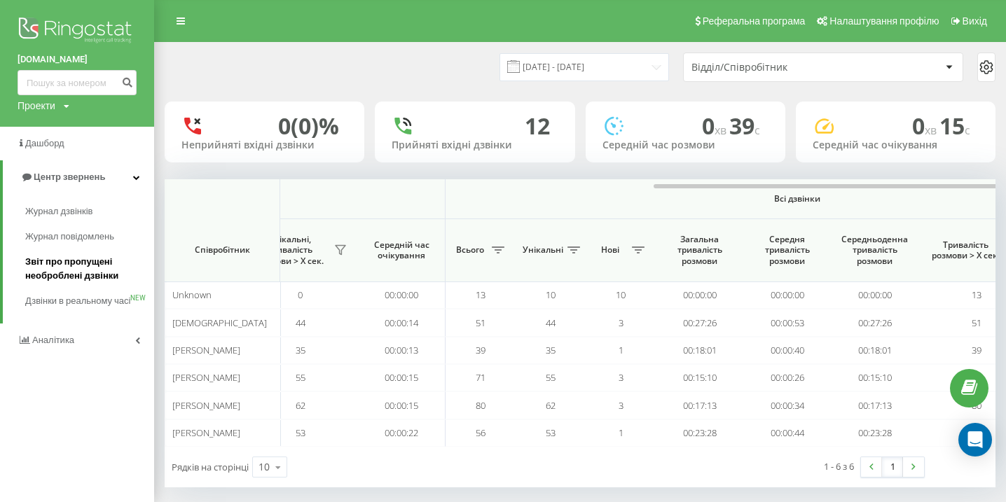
click at [89, 277] on span "Звіт про пропущені необроблені дзвінки" at bounding box center [86, 269] width 122 height 28
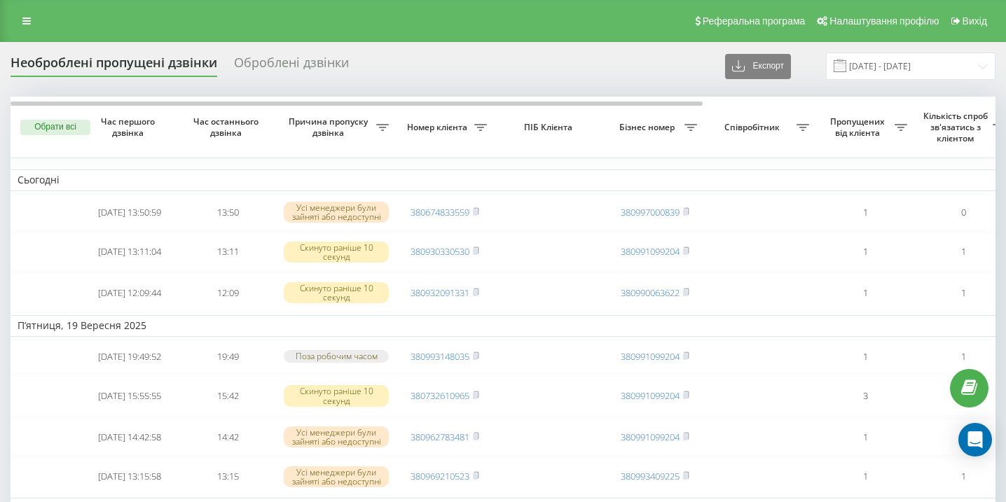
click at [20, 31] on div "Реферальна програма Налаштування профілю Вихід" at bounding box center [503, 21] width 1006 height 42
click at [22, 15] on link at bounding box center [26, 21] width 25 height 20
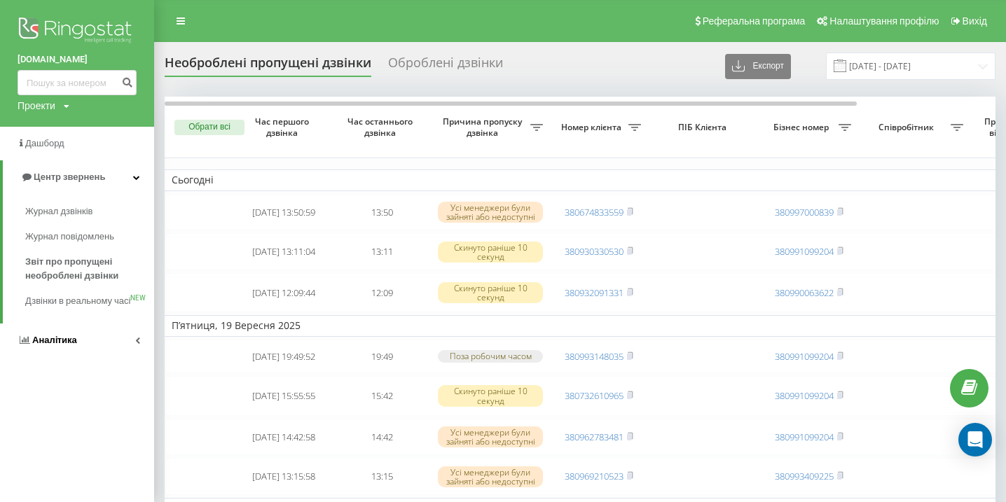
click at [75, 347] on span "Аналiтика" at bounding box center [48, 340] width 60 height 14
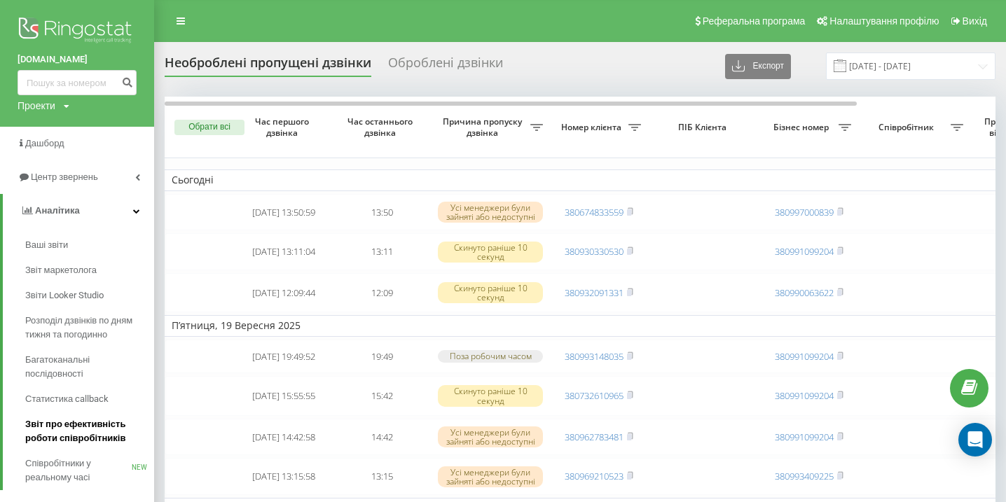
click at [77, 438] on span "Звіт про ефективність роботи співробітників" at bounding box center [86, 431] width 122 height 28
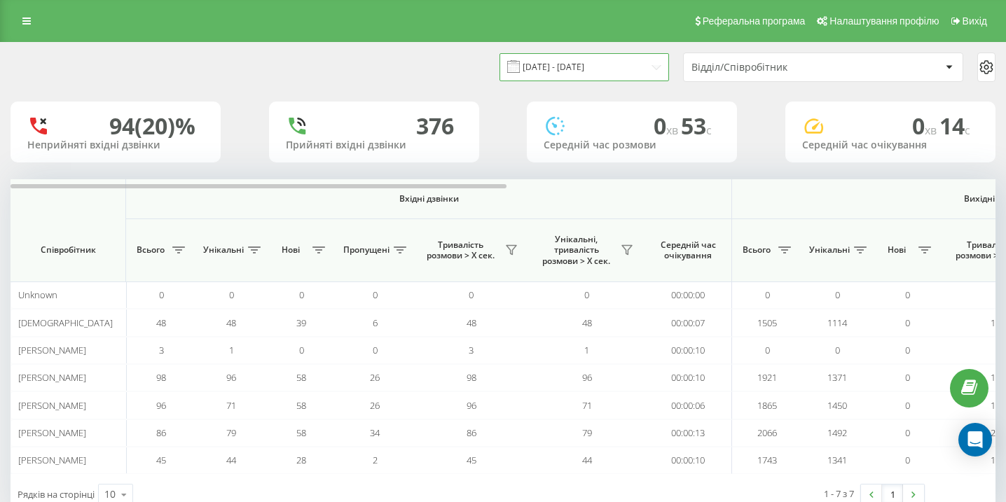
click at [620, 78] on input "[DATE] - [DATE]" at bounding box center [583, 66] width 169 height 27
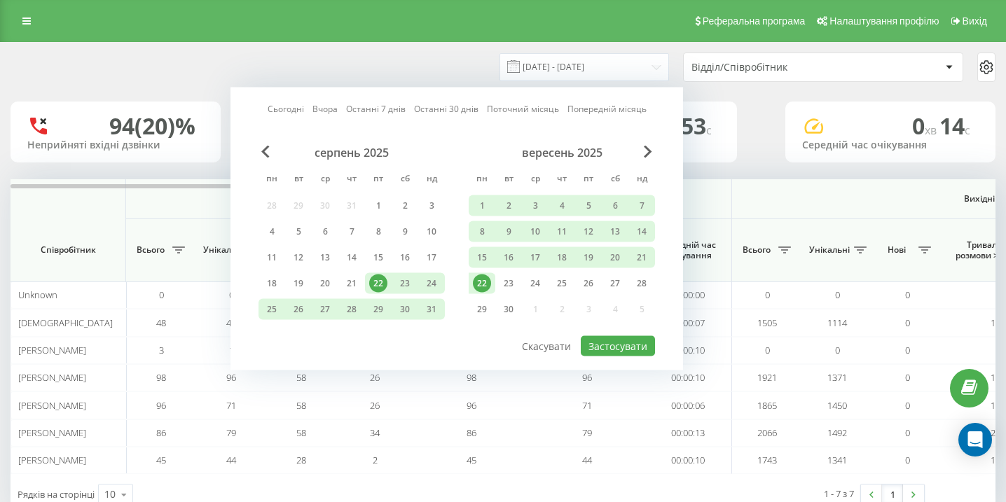
click at [485, 282] on div "22" at bounding box center [482, 283] width 18 height 18
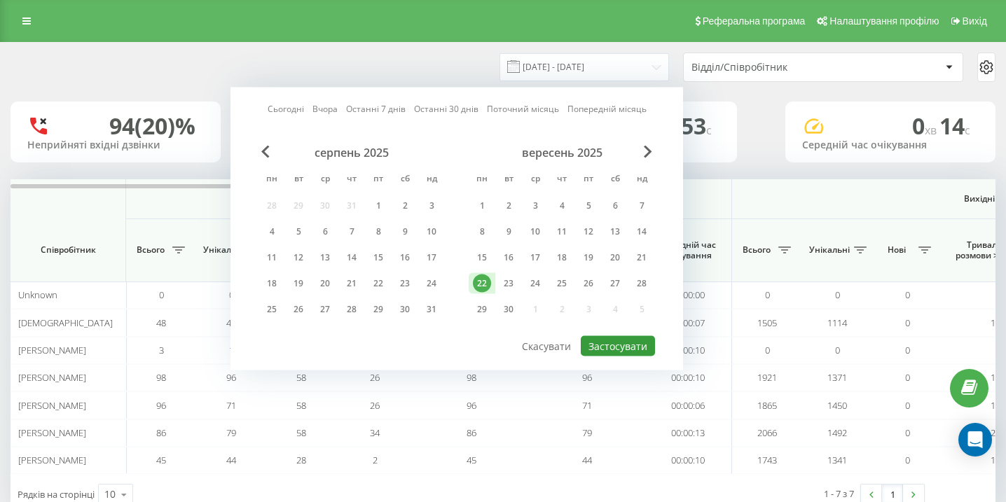
click at [635, 347] on button "Застосувати" at bounding box center [618, 346] width 74 height 20
type input "[DATE] - [DATE]"
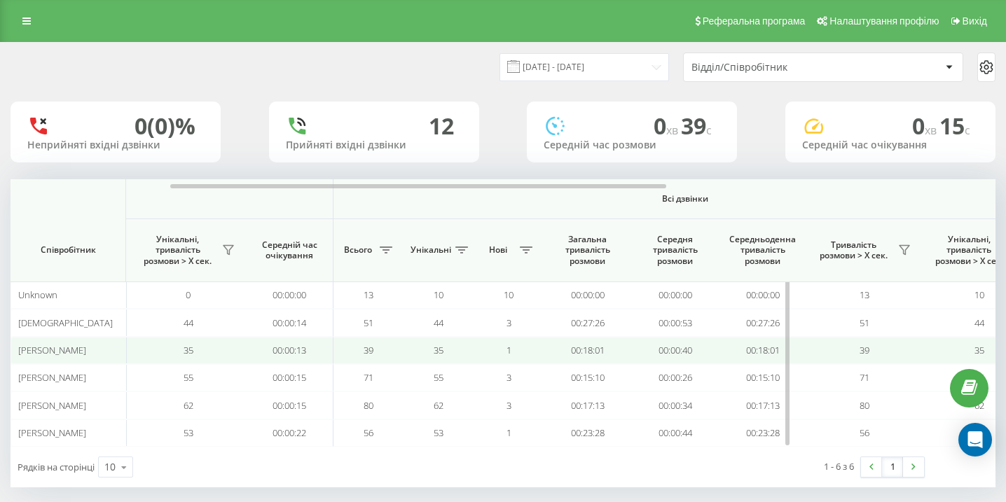
scroll to position [0, 969]
